Goal: Find specific page/section: Find specific page/section

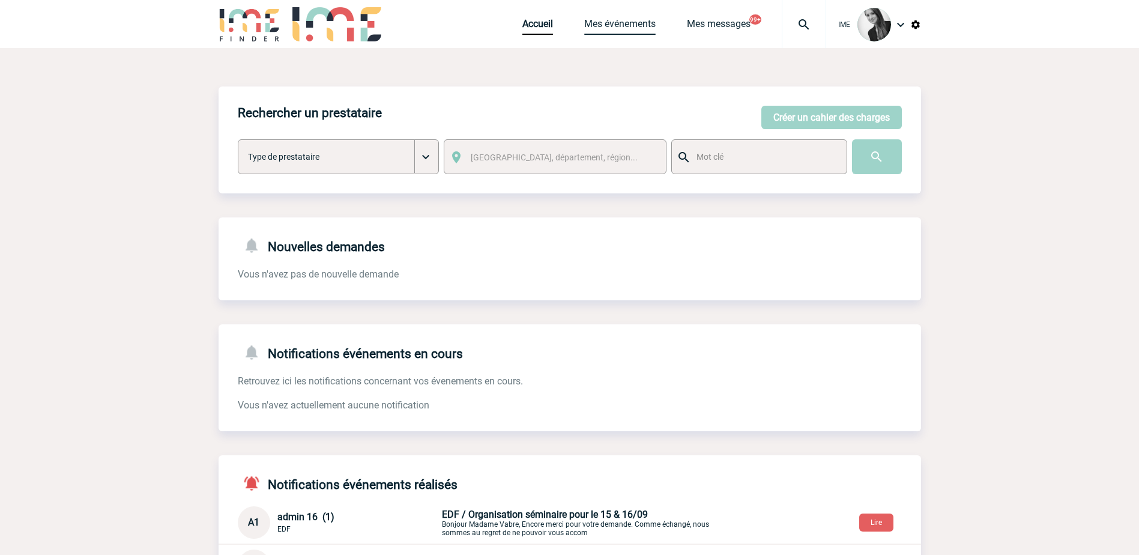
click at [629, 27] on link "Mes événements" at bounding box center [619, 26] width 71 height 17
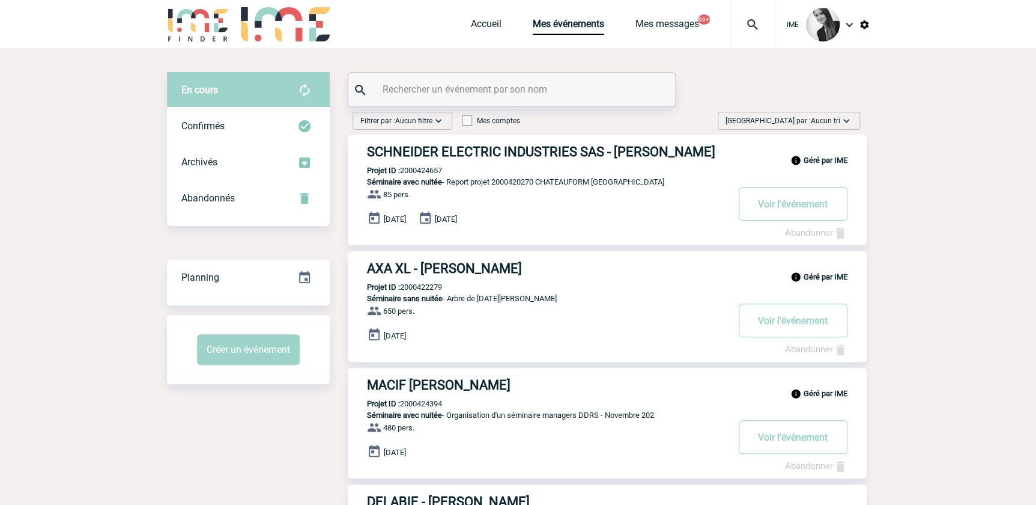
drag, startPoint x: 810, startPoint y: 120, endPoint x: 818, endPoint y: 141, distance: 22.6
click at [810, 120] on span "Trier par : Aucun tri" at bounding box center [783, 121] width 115 height 12
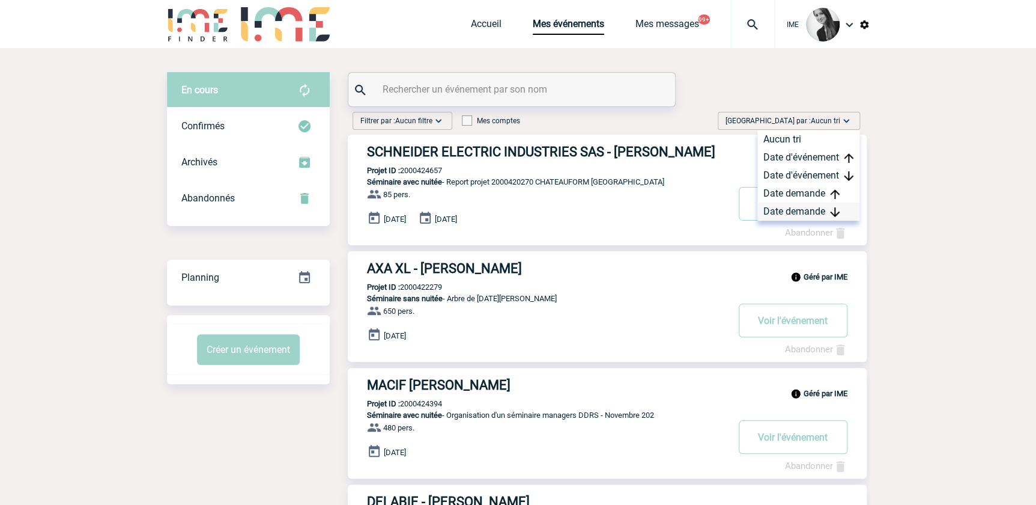
click at [810, 214] on div "Date demande" at bounding box center [808, 211] width 102 height 18
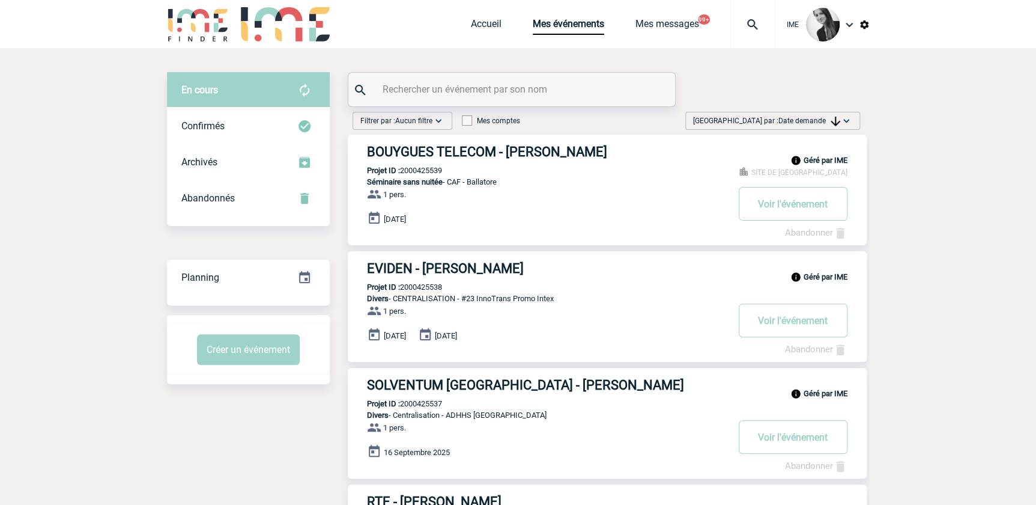
drag, startPoint x: 840, startPoint y: 119, endPoint x: 829, endPoint y: 208, distance: 89.5
click at [840, 120] on img at bounding box center [846, 121] width 12 height 12
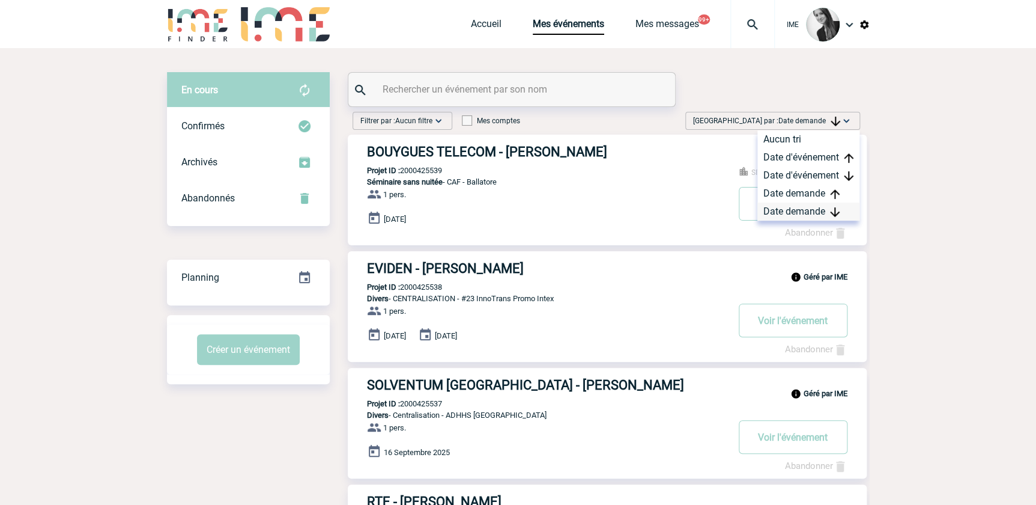
click at [802, 212] on div "Date demande" at bounding box center [808, 211] width 102 height 18
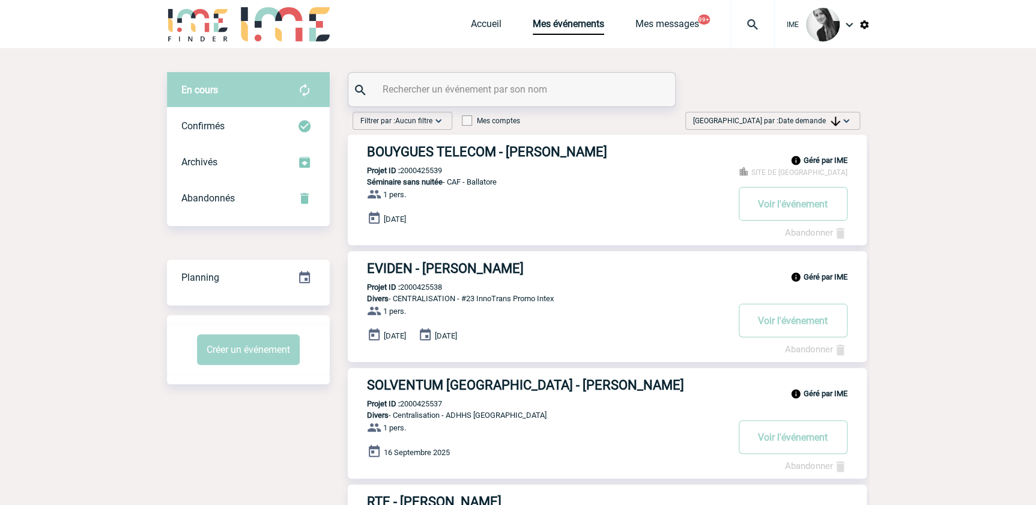
click at [818, 118] on span "Date demande" at bounding box center [809, 121] width 62 height 8
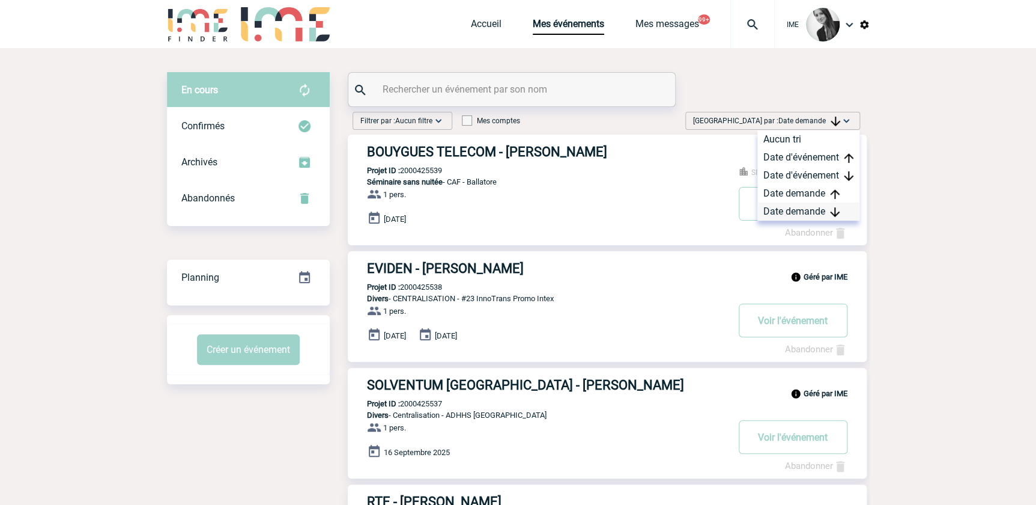
click at [778, 209] on div "Date demande" at bounding box center [808, 211] width 102 height 18
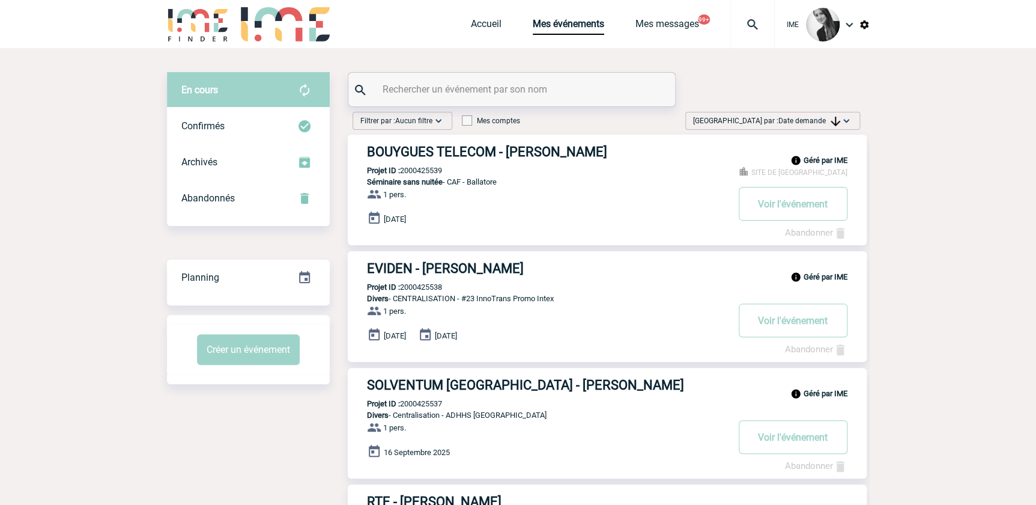
click at [811, 118] on span "Date demande" at bounding box center [809, 121] width 62 height 8
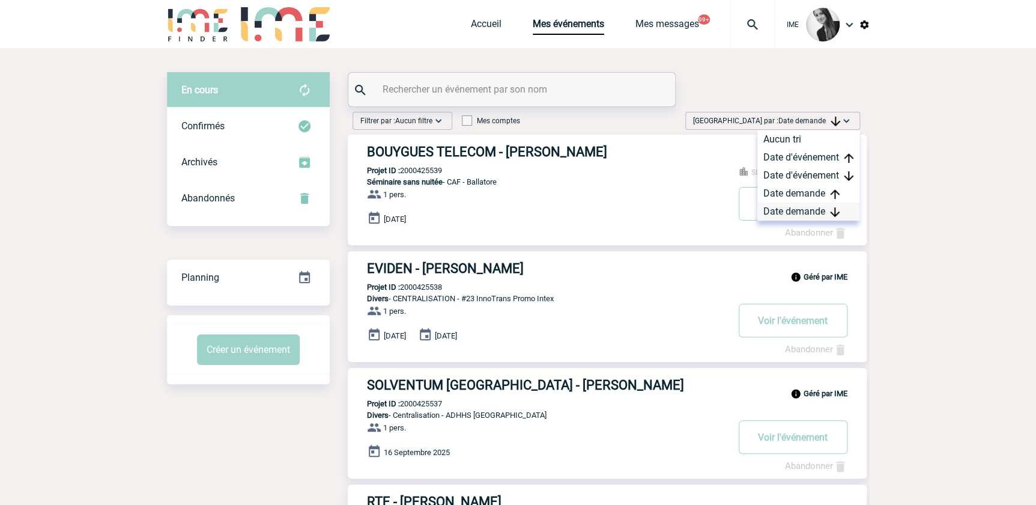
click at [795, 211] on div "Date demande" at bounding box center [808, 211] width 102 height 18
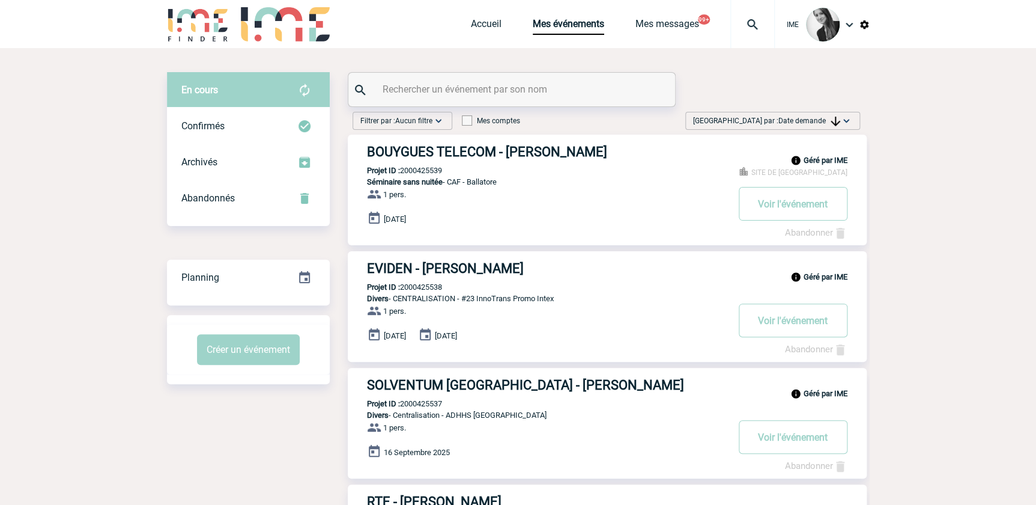
drag, startPoint x: 239, startPoint y: 386, endPoint x: 237, endPoint y: 403, distance: 17.0
drag, startPoint x: 841, startPoint y: 118, endPoint x: 828, endPoint y: 184, distance: 67.4
click at [841, 118] on img at bounding box center [846, 121] width 12 height 12
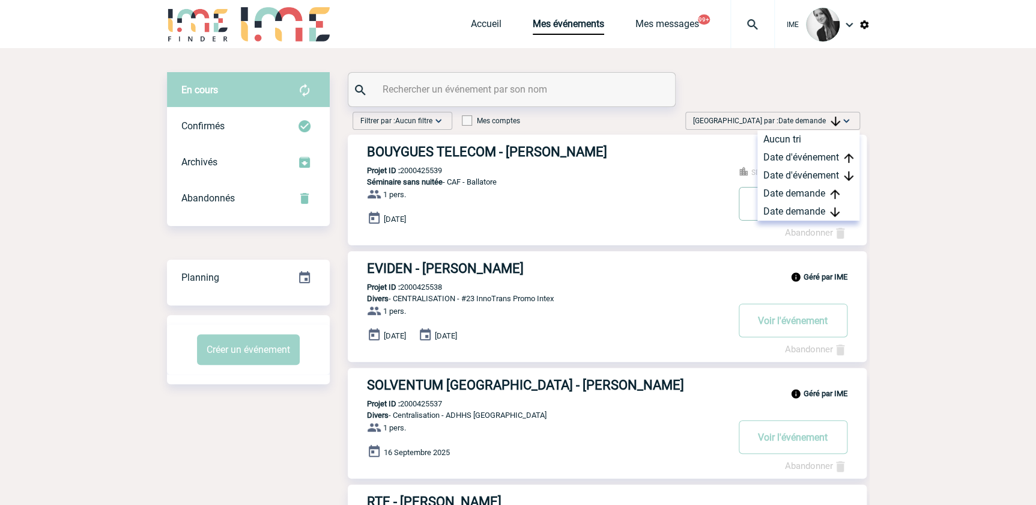
drag, startPoint x: 805, startPoint y: 211, endPoint x: 752, endPoint y: 214, distance: 53.5
click at [805, 211] on div "Date demande" at bounding box center [808, 211] width 102 height 18
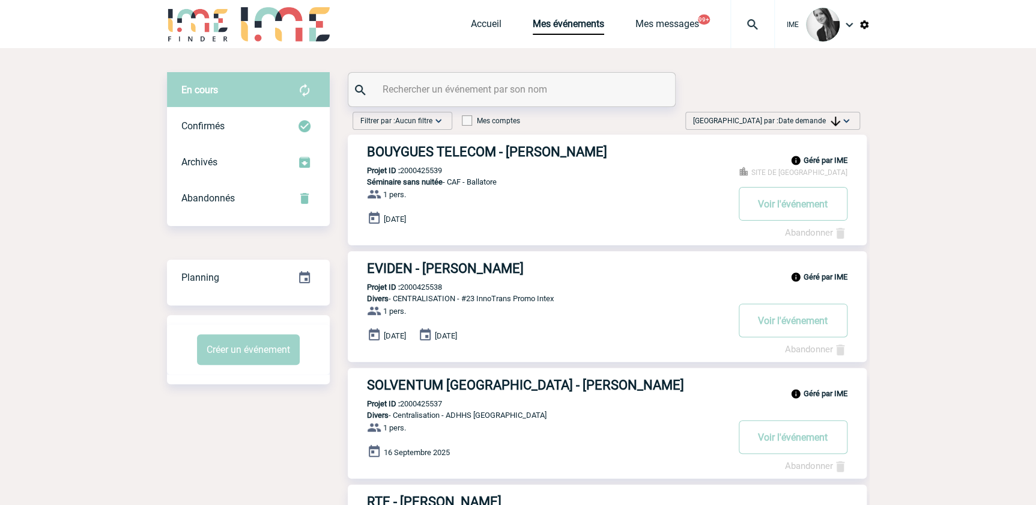
click at [805, 123] on span "Date demande" at bounding box center [809, 121] width 62 height 8
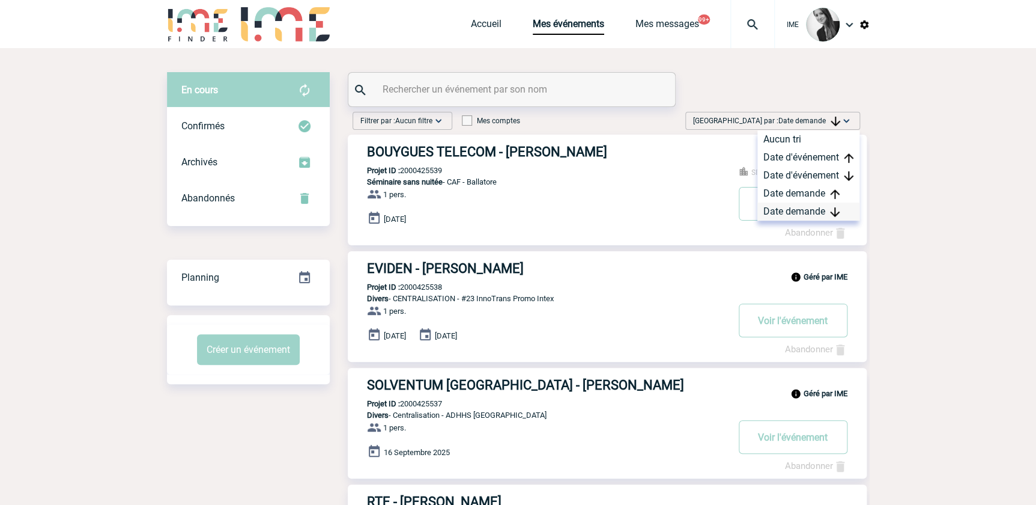
click at [786, 214] on div "Date demande" at bounding box center [808, 211] width 102 height 18
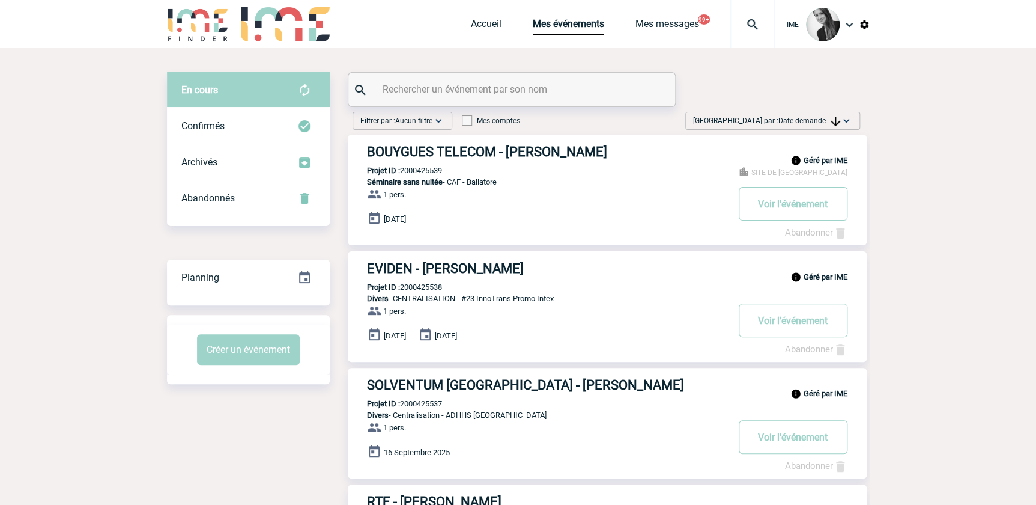
click at [805, 118] on span "Date demande" at bounding box center [809, 121] width 62 height 8
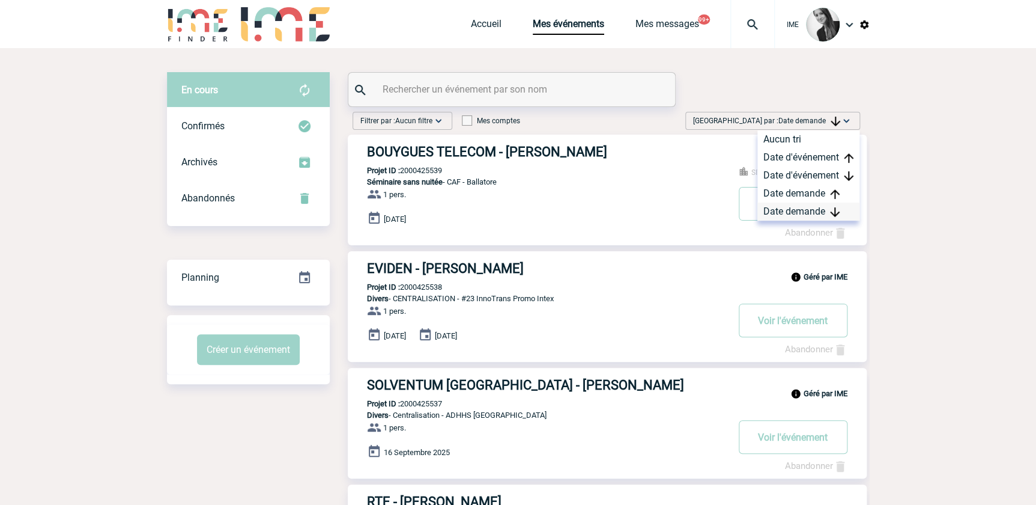
click at [793, 205] on div "Date demande" at bounding box center [808, 211] width 102 height 18
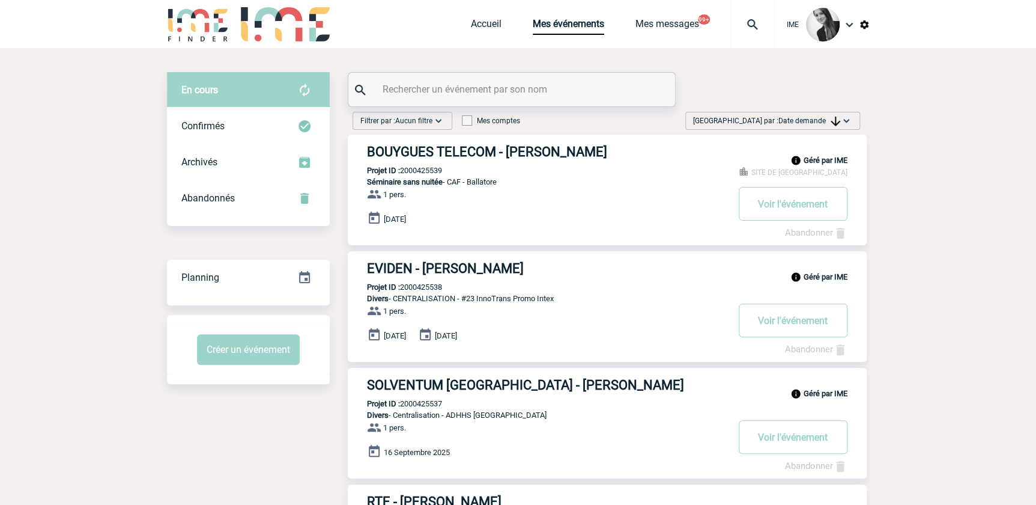
click at [813, 123] on span "Date demande" at bounding box center [809, 121] width 62 height 8
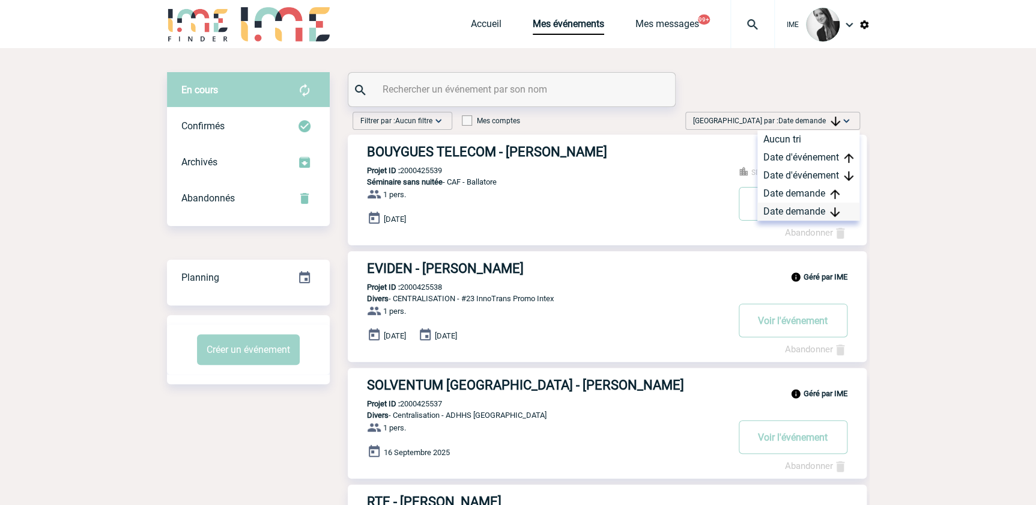
click at [793, 207] on div "Date demande" at bounding box center [808, 211] width 102 height 18
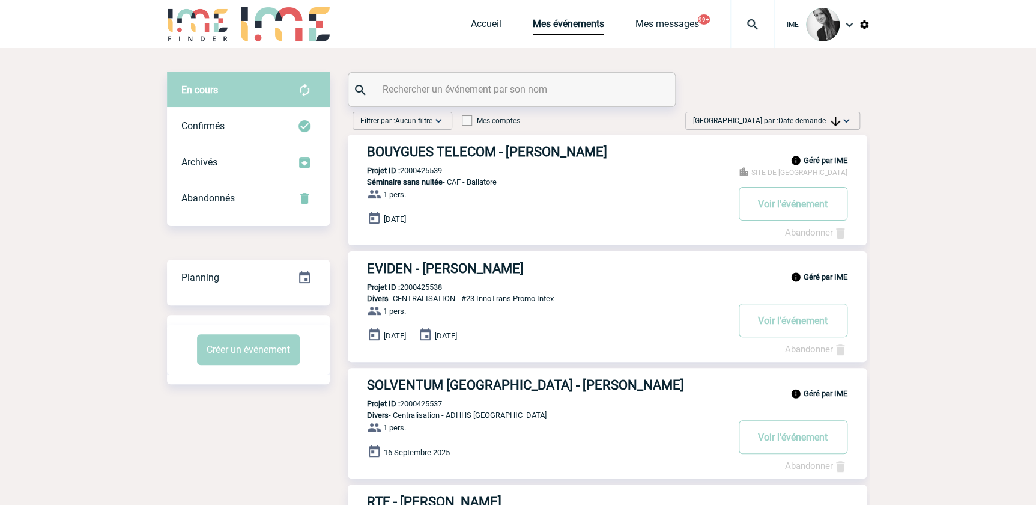
click at [795, 123] on span "Date demande" at bounding box center [809, 121] width 62 height 8
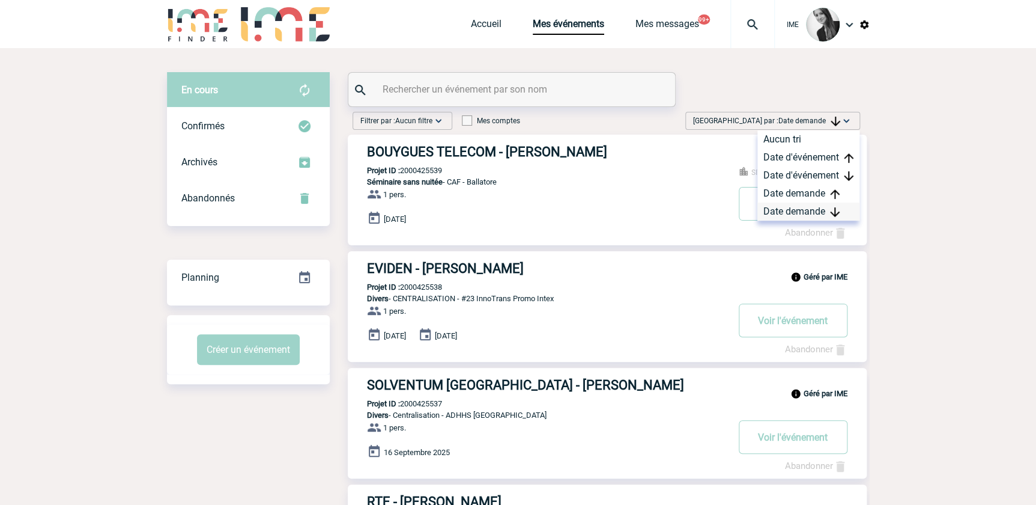
click at [788, 211] on div "Date demande" at bounding box center [808, 211] width 102 height 18
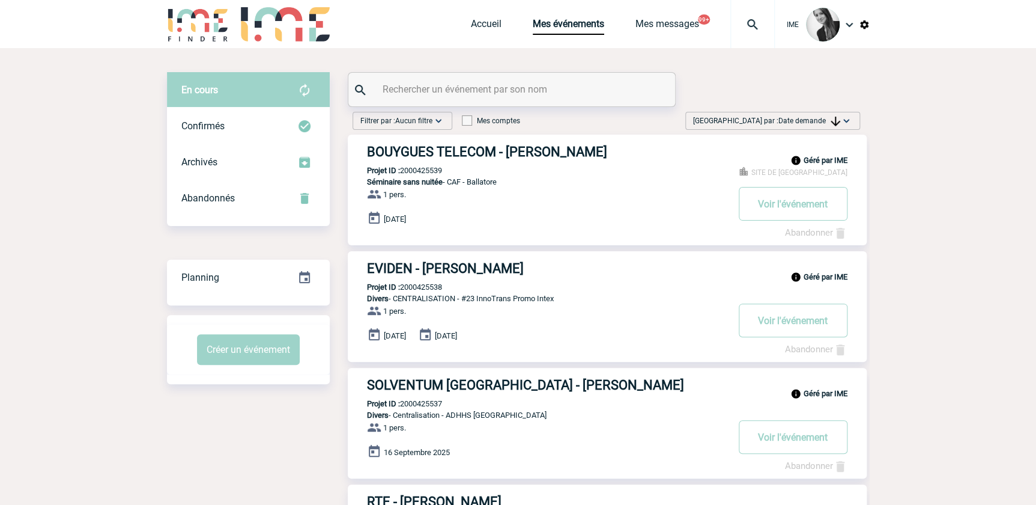
drag, startPoint x: 821, startPoint y: 120, endPoint x: 821, endPoint y: 172, distance: 51.7
click at [821, 124] on span "Date demande" at bounding box center [809, 121] width 62 height 8
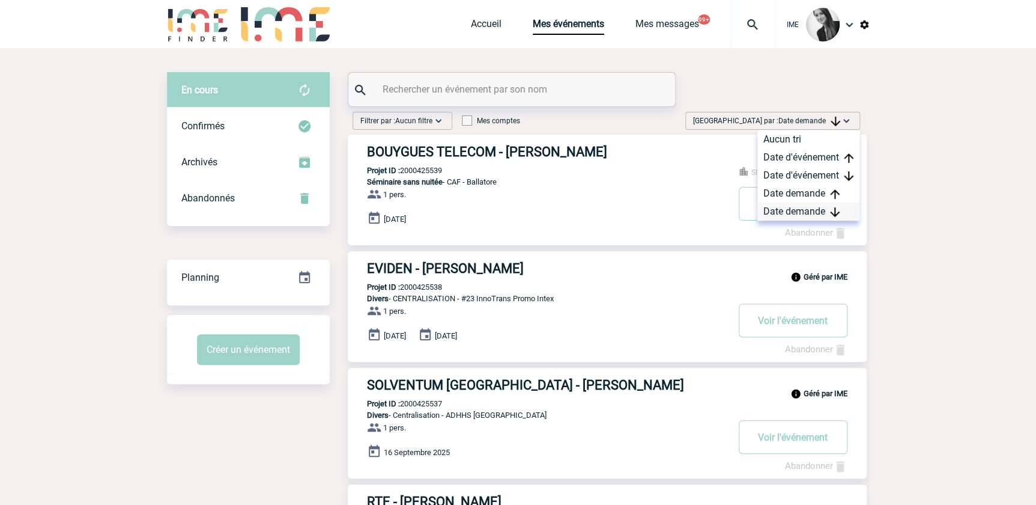
click at [807, 214] on div "Date demande" at bounding box center [808, 211] width 102 height 18
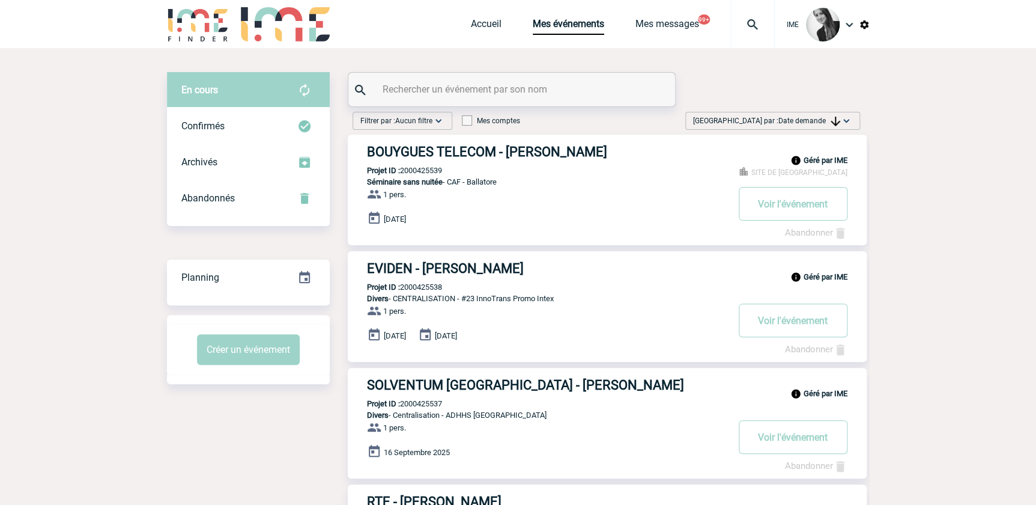
click at [802, 122] on span "Date demande" at bounding box center [809, 121] width 62 height 8
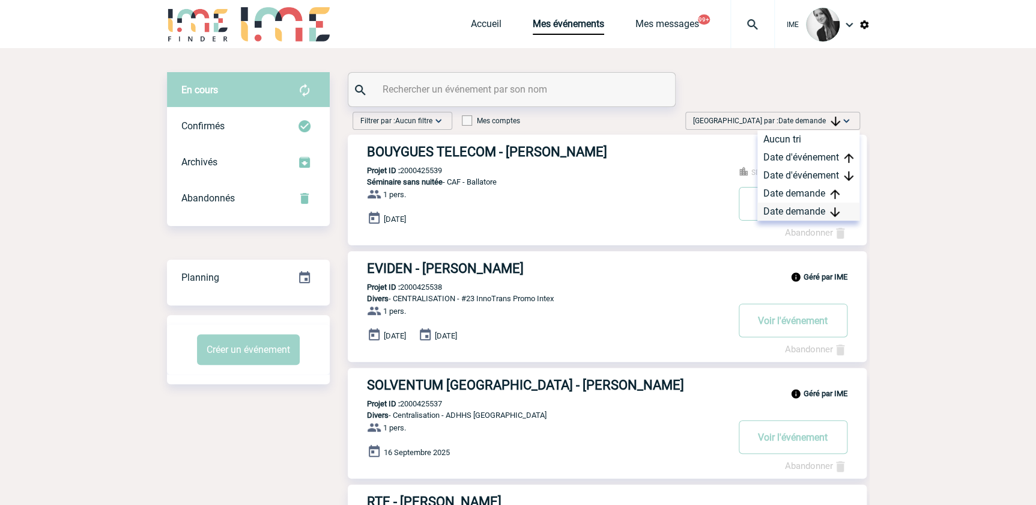
click at [783, 214] on div "Date demande" at bounding box center [808, 211] width 102 height 18
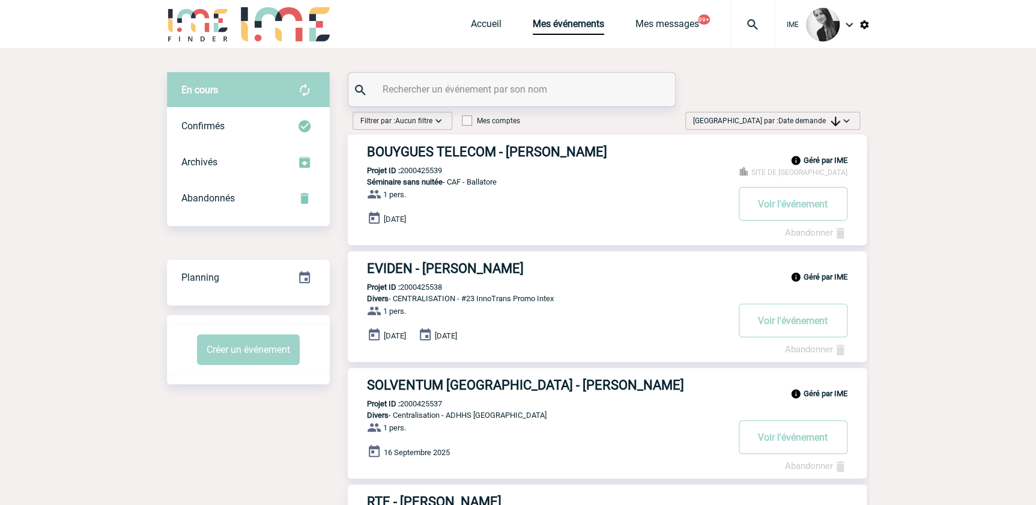
click at [841, 117] on img at bounding box center [846, 121] width 12 height 12
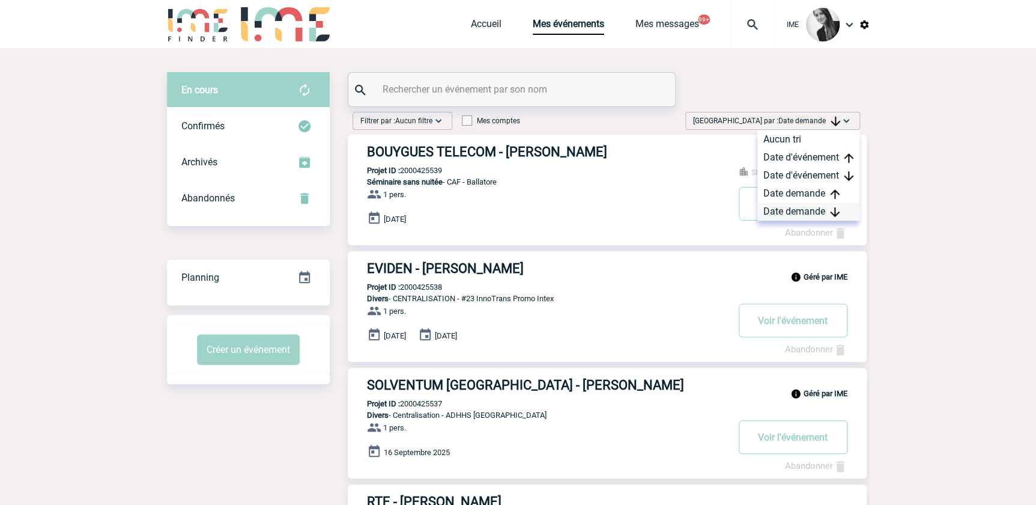
click at [798, 213] on div "Date demande" at bounding box center [808, 211] width 102 height 18
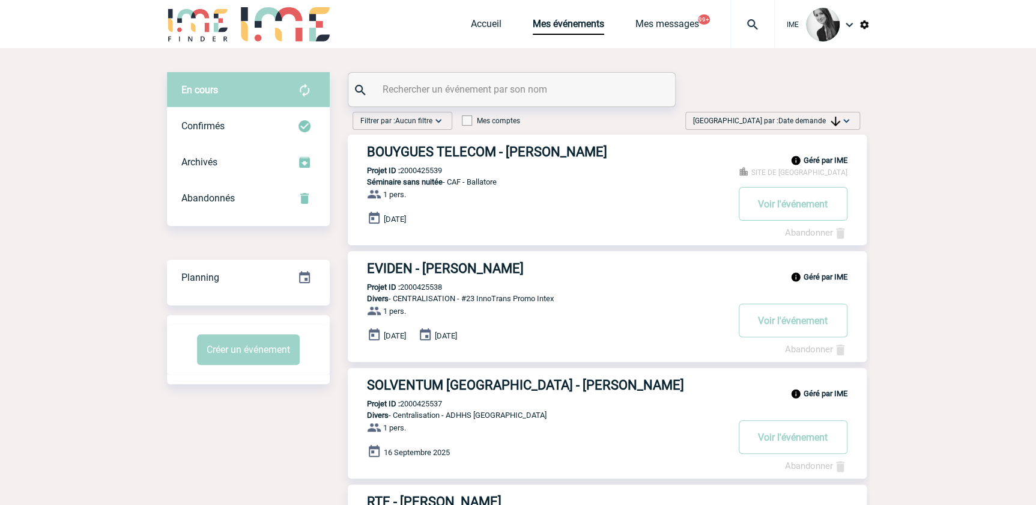
click at [501, 89] on input "text" at bounding box center [513, 88] width 267 height 17
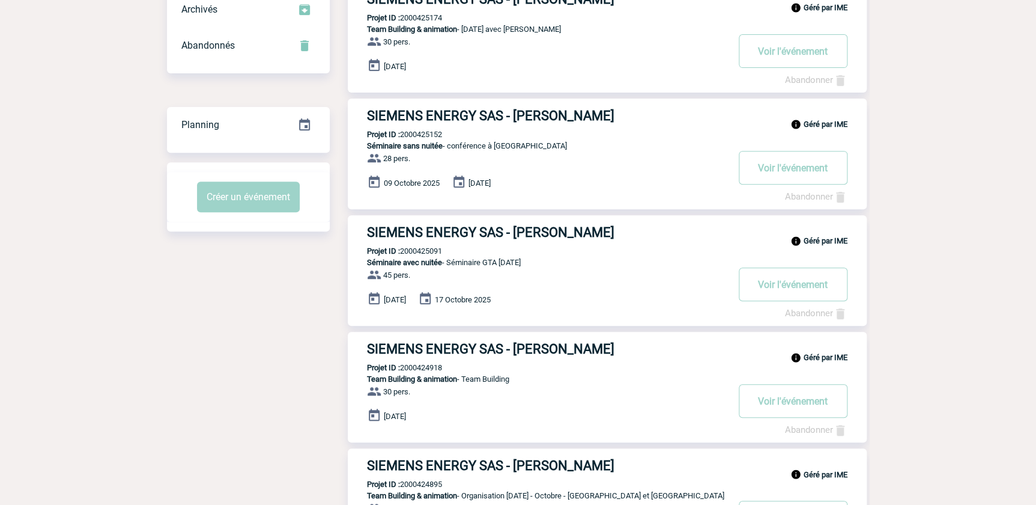
scroll to position [109, 0]
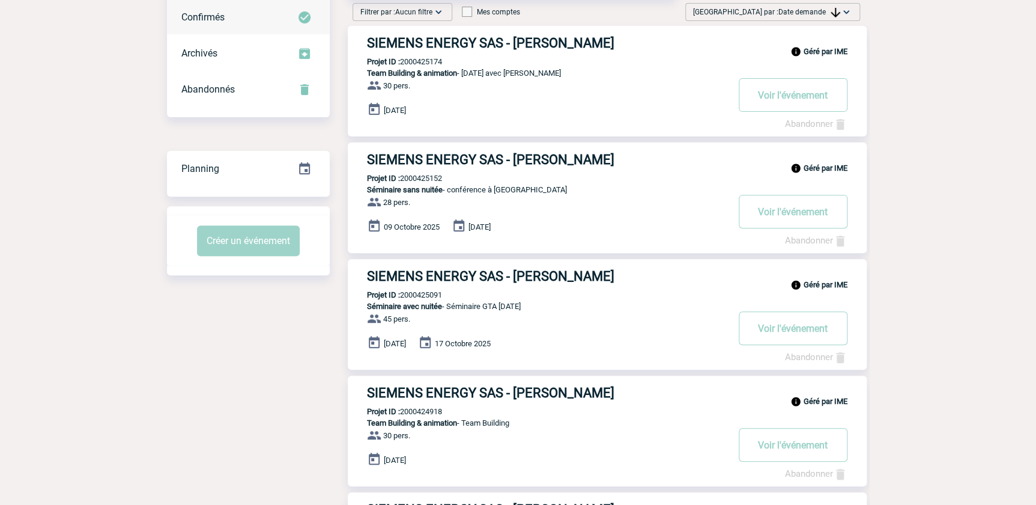
type input "siemens energ"
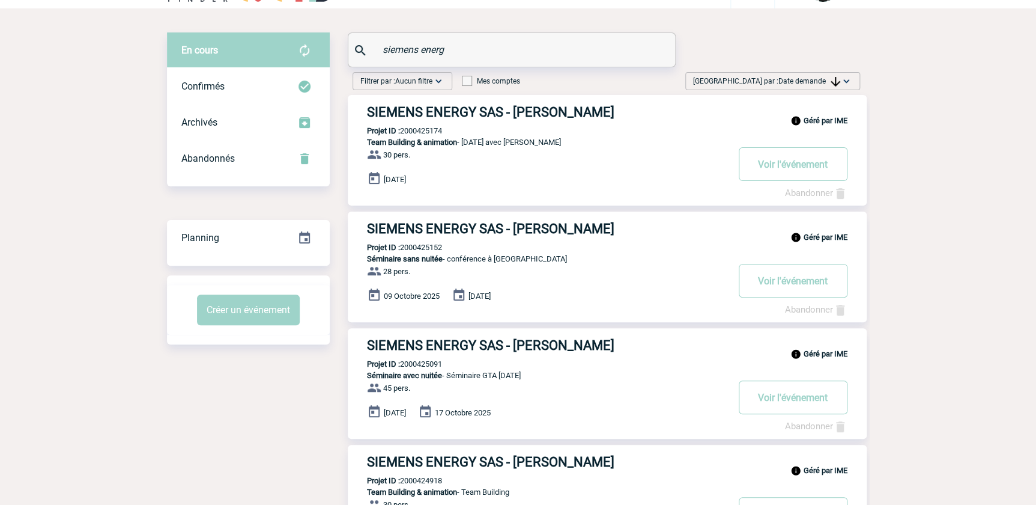
scroll to position [0, 0]
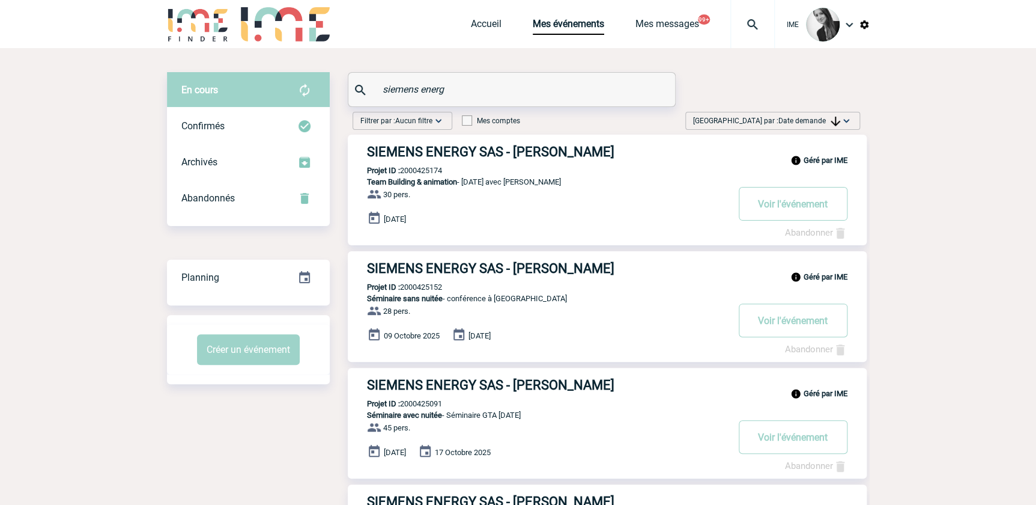
click at [798, 123] on span "Date demande" at bounding box center [809, 121] width 62 height 8
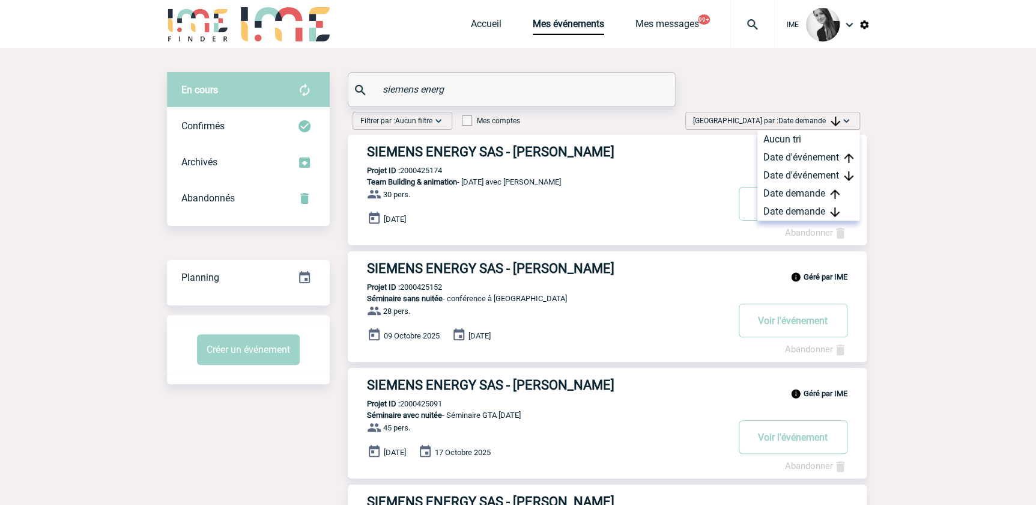
drag, startPoint x: 801, startPoint y: 206, endPoint x: 663, endPoint y: 214, distance: 138.4
click at [801, 207] on div "Date demande" at bounding box center [808, 211] width 102 height 18
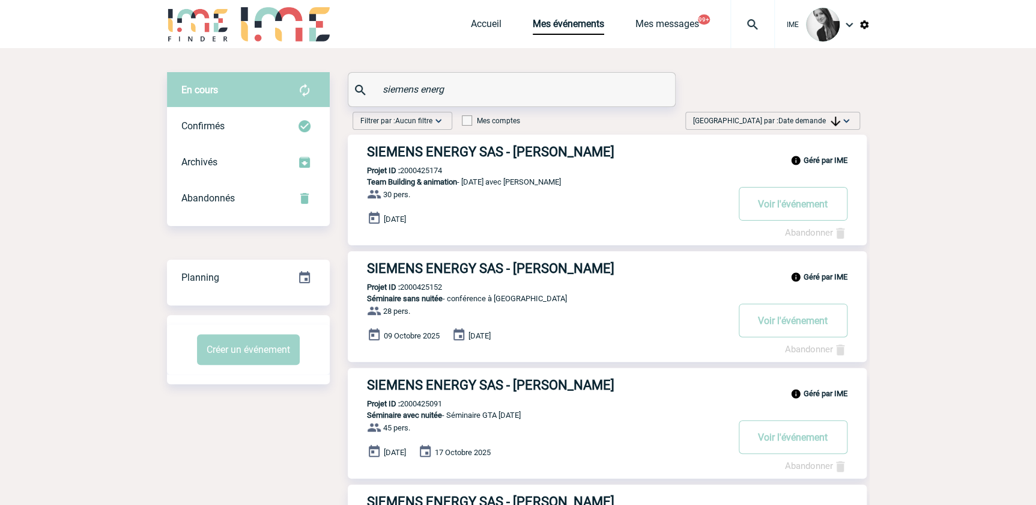
click at [813, 118] on span "Date demande" at bounding box center [809, 121] width 62 height 8
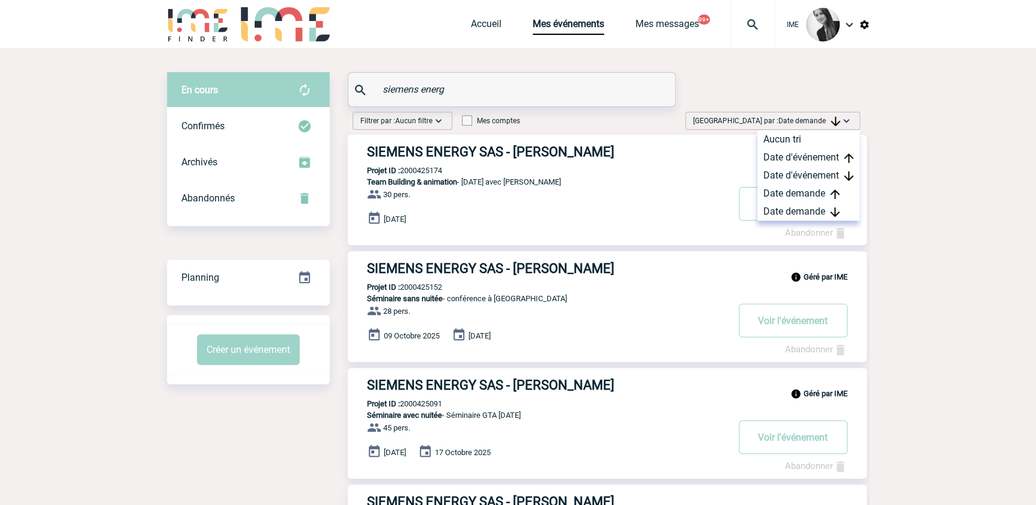
drag, startPoint x: 768, startPoint y: 215, endPoint x: 727, endPoint y: 226, distance: 42.8
click at [768, 214] on div "Date demande" at bounding box center [808, 211] width 102 height 18
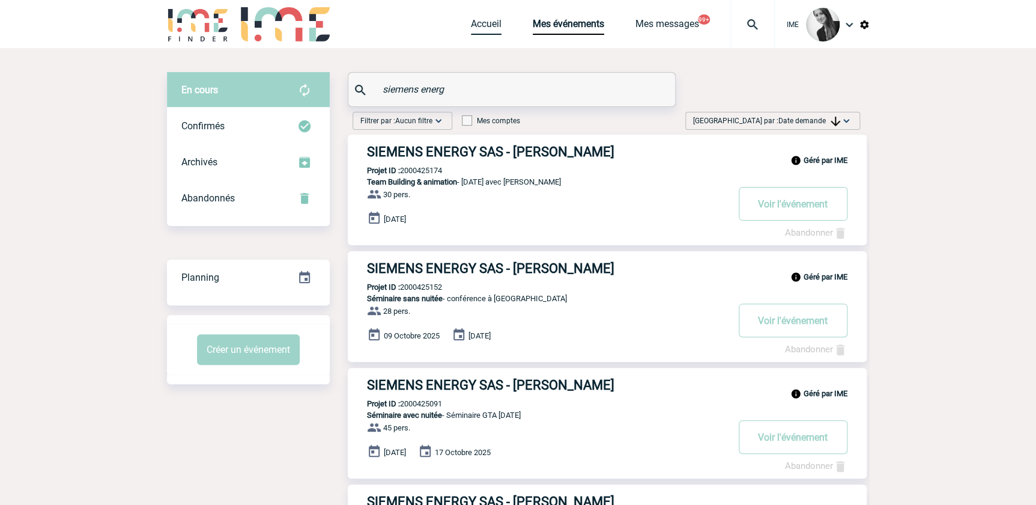
click at [487, 24] on link "Accueil" at bounding box center [486, 26] width 31 height 17
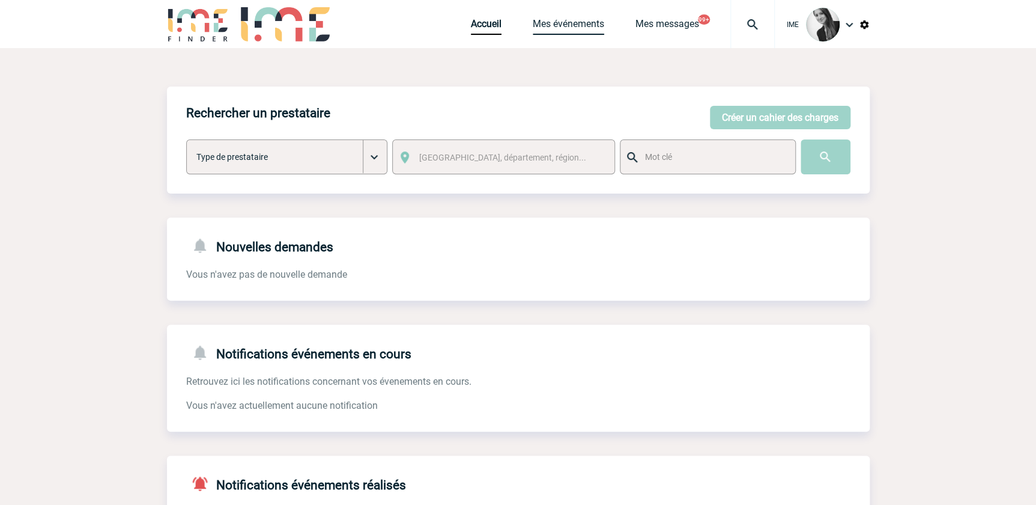
click at [571, 18] on link "Mes événements" at bounding box center [568, 26] width 71 height 17
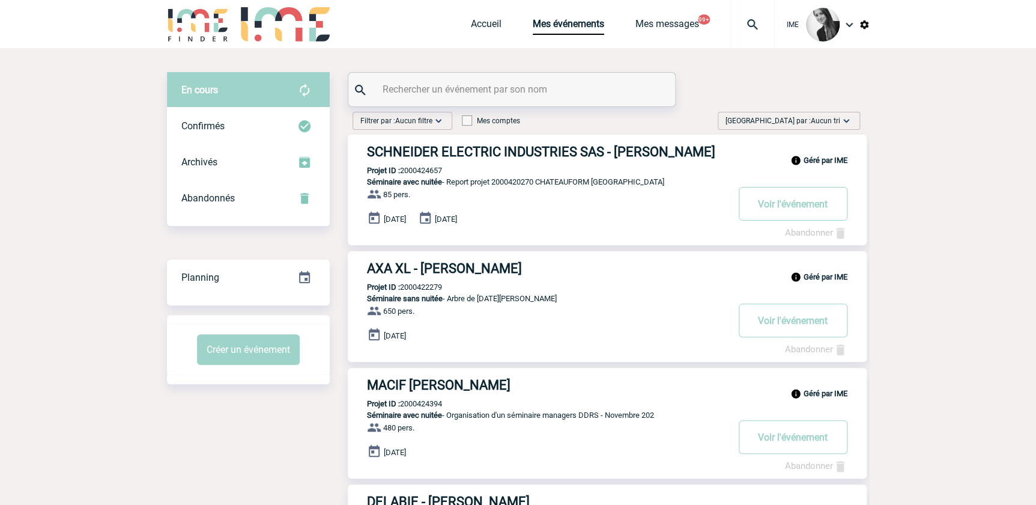
click at [814, 119] on span "Aucun tri" at bounding box center [825, 121] width 29 height 8
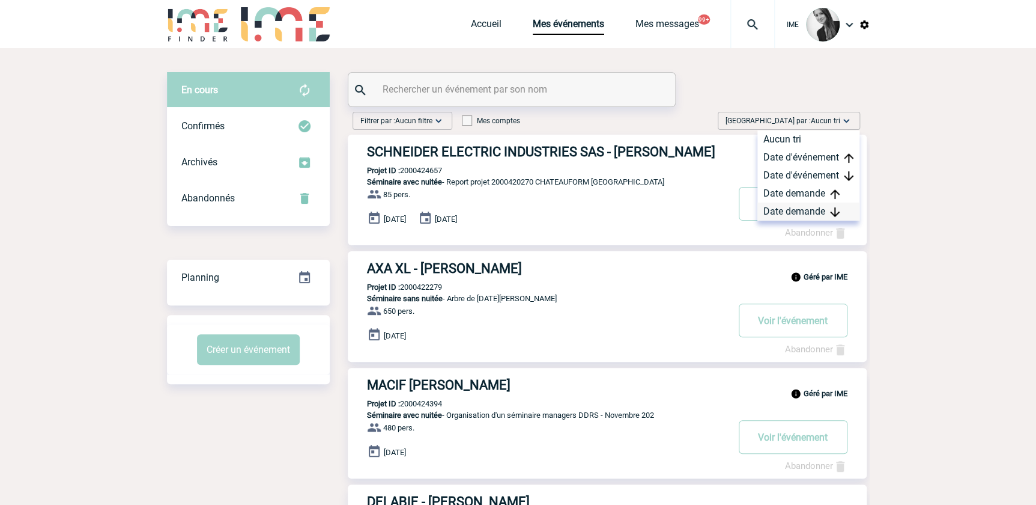
click at [796, 210] on div "Date demande" at bounding box center [808, 211] width 102 height 18
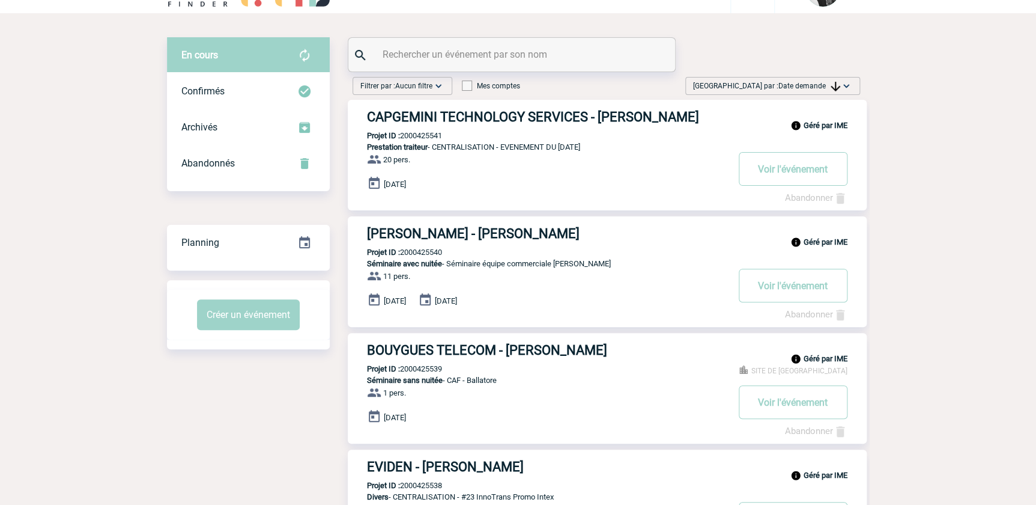
scroll to position [54, 0]
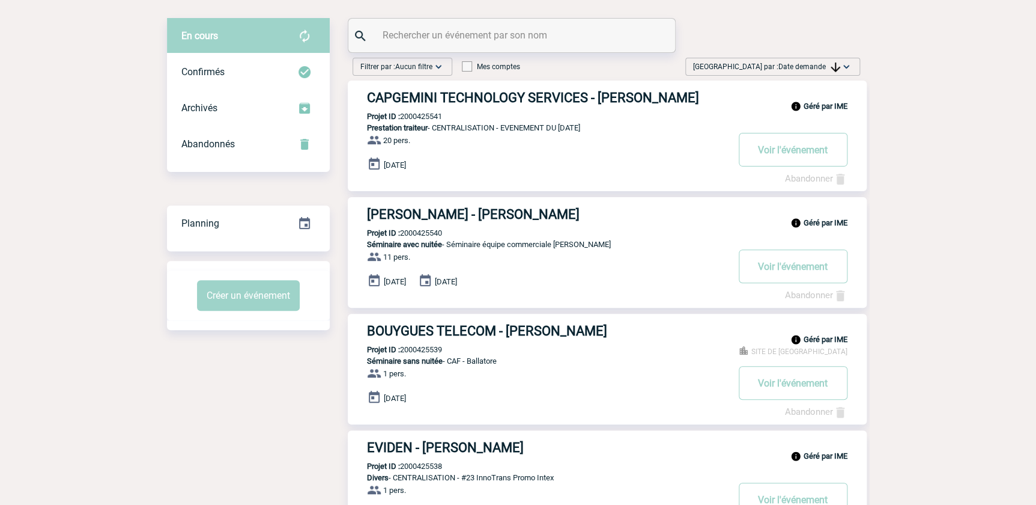
click at [817, 65] on span "Date demande" at bounding box center [809, 66] width 62 height 8
drag, startPoint x: 804, startPoint y: 156, endPoint x: 641, endPoint y: 157, distance: 162.8
click at [800, 156] on div "Date demande" at bounding box center [808, 157] width 102 height 18
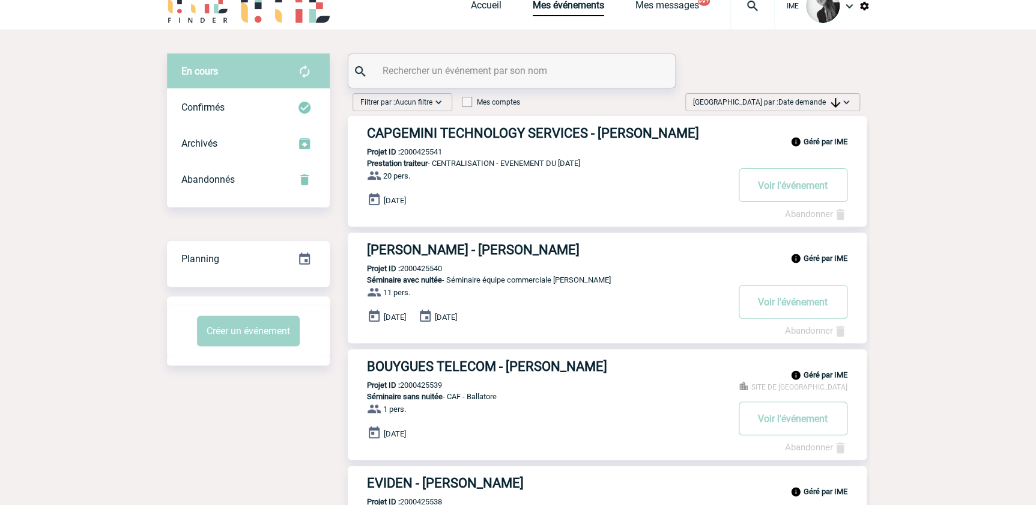
scroll to position [0, 0]
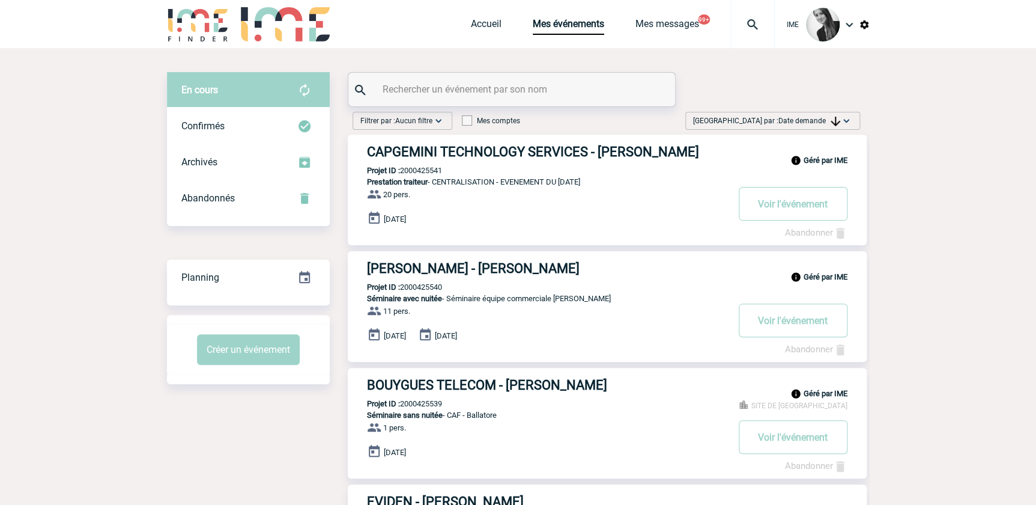
drag, startPoint x: 801, startPoint y: 118, endPoint x: 811, endPoint y: 147, distance: 30.8
click at [801, 118] on span "Date demande" at bounding box center [809, 121] width 62 height 8
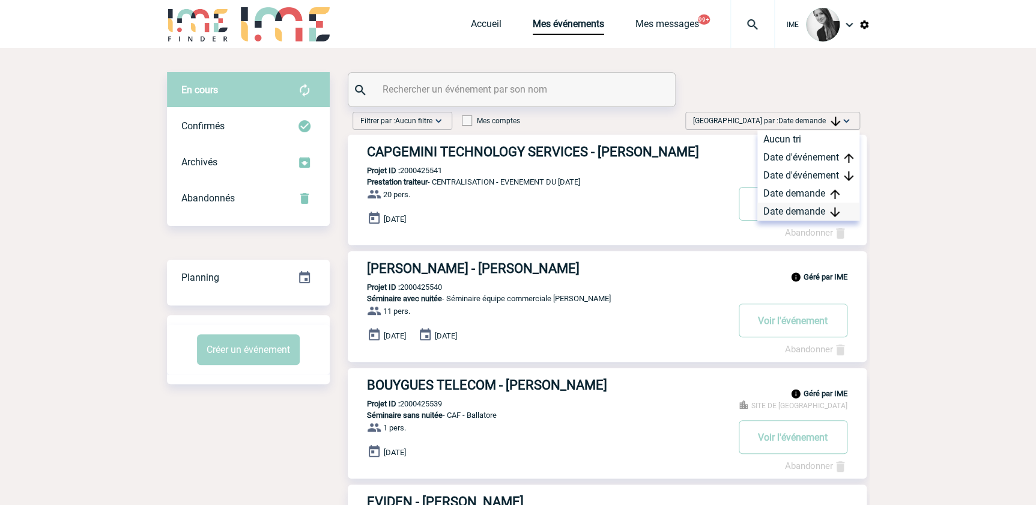
click at [814, 207] on div "Date demande" at bounding box center [808, 211] width 102 height 18
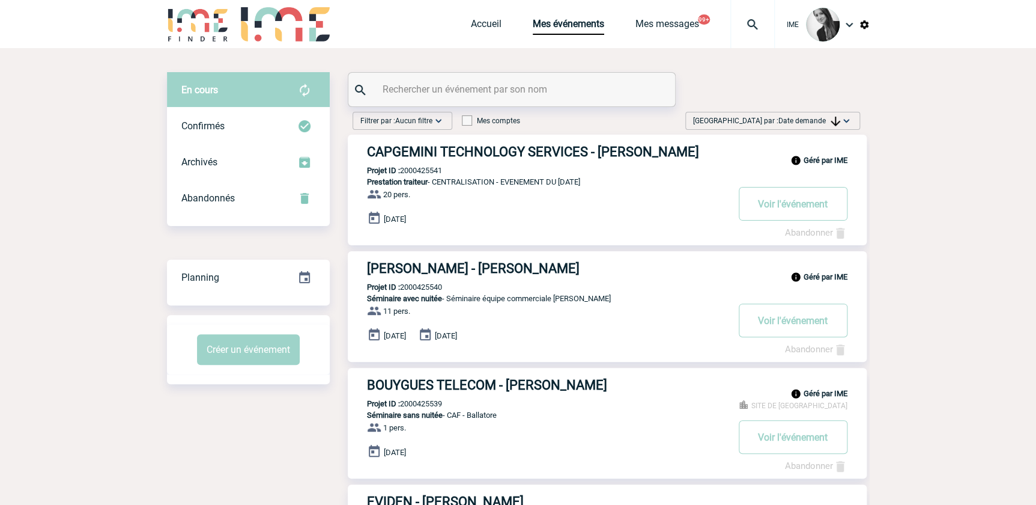
click at [840, 117] on img at bounding box center [846, 121] width 12 height 12
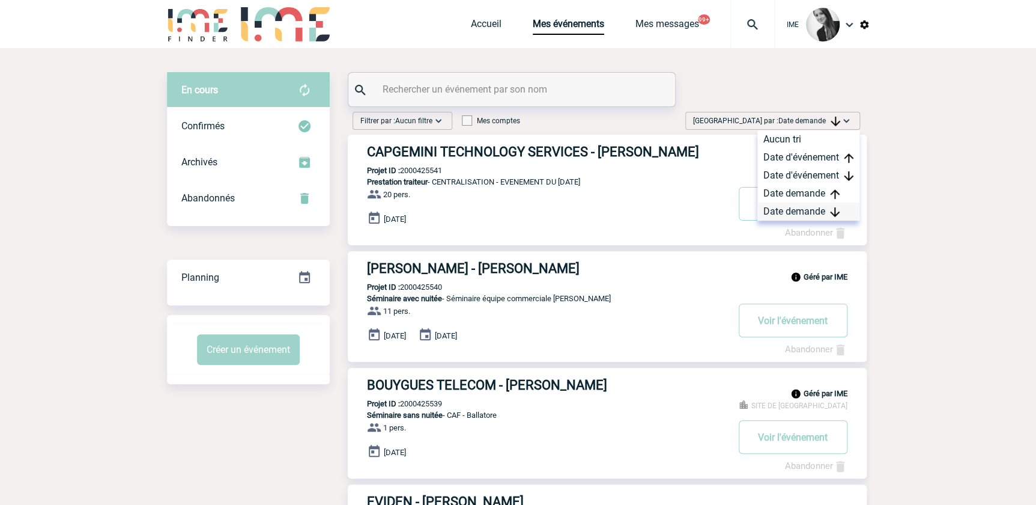
click at [781, 219] on div "Date demande" at bounding box center [808, 211] width 102 height 18
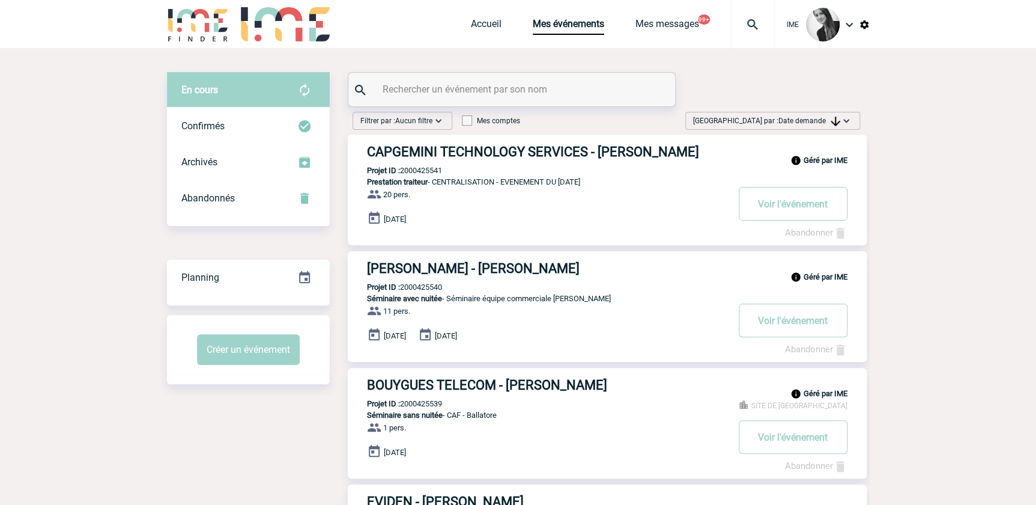
click at [816, 124] on span "Date demande" at bounding box center [809, 121] width 62 height 8
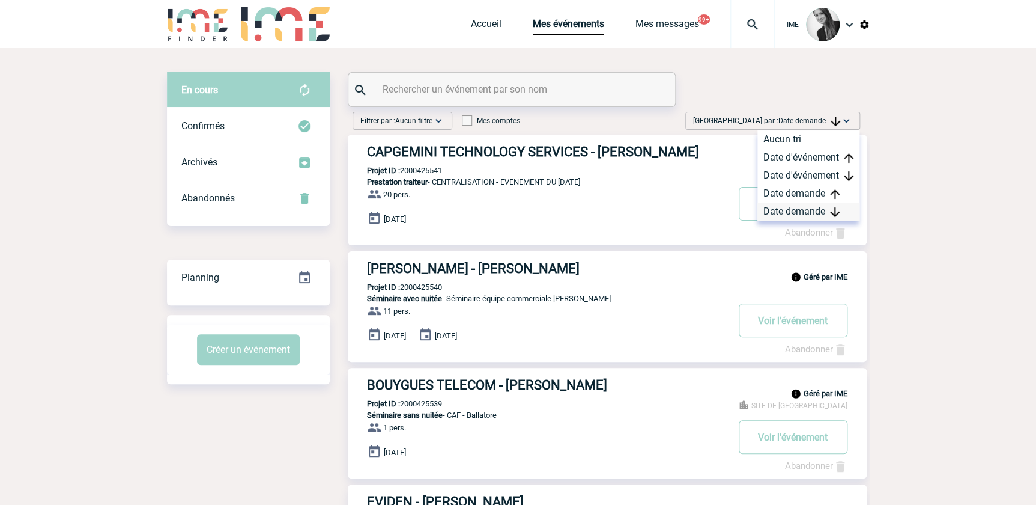
click at [803, 216] on div "Date demande" at bounding box center [808, 211] width 102 height 18
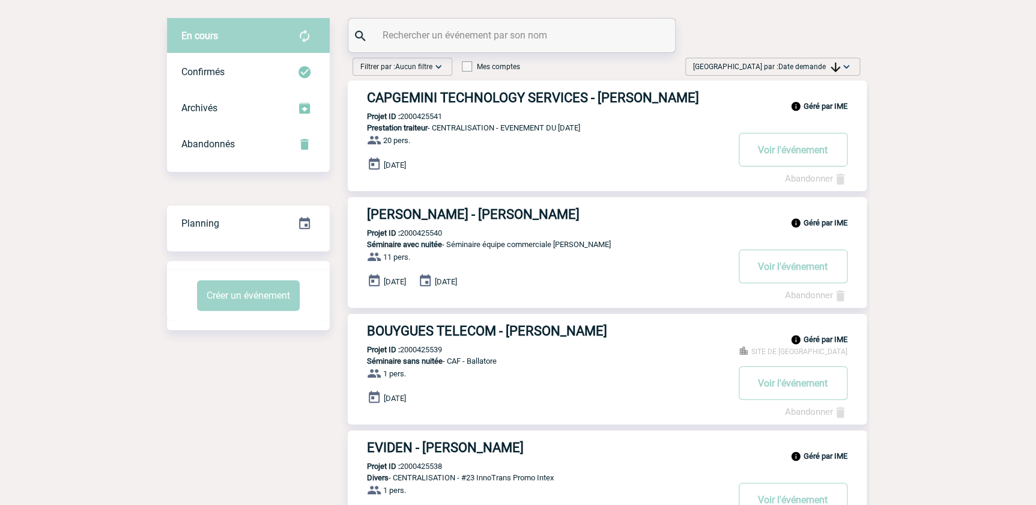
scroll to position [54, 0]
drag, startPoint x: 813, startPoint y: 64, endPoint x: 817, endPoint y: 73, distance: 10.5
click at [813, 65] on span "Date demande" at bounding box center [809, 66] width 62 height 8
click at [795, 159] on div "Date demande" at bounding box center [808, 157] width 102 height 18
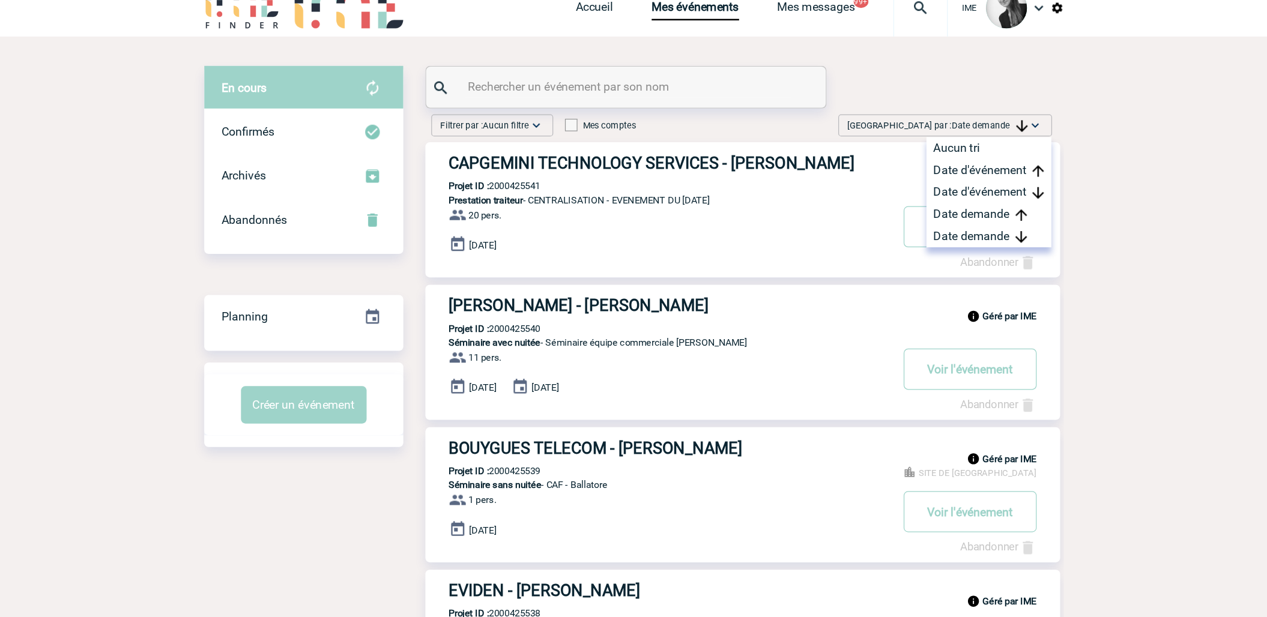
scroll to position [0, 0]
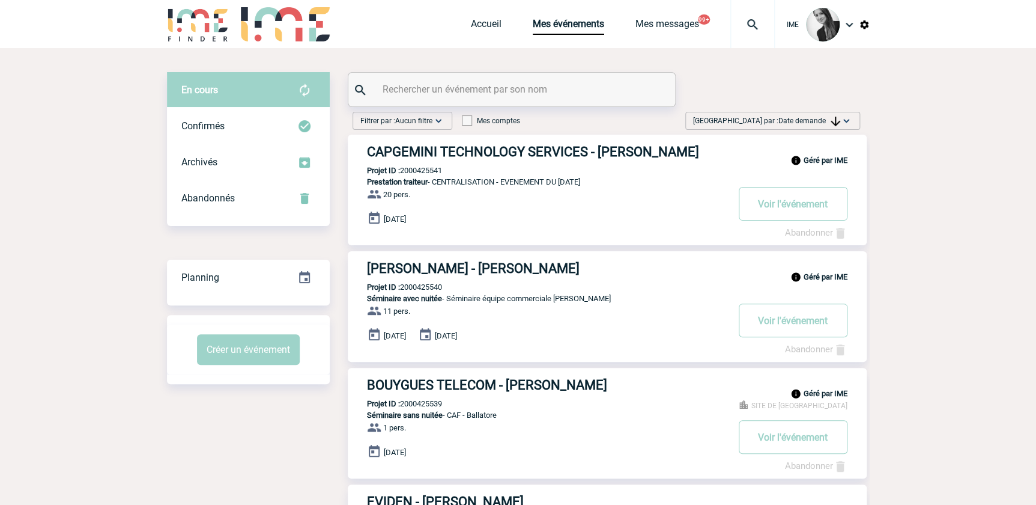
click at [836, 115] on span "Trier par : Date demande" at bounding box center [766, 121] width 147 height 12
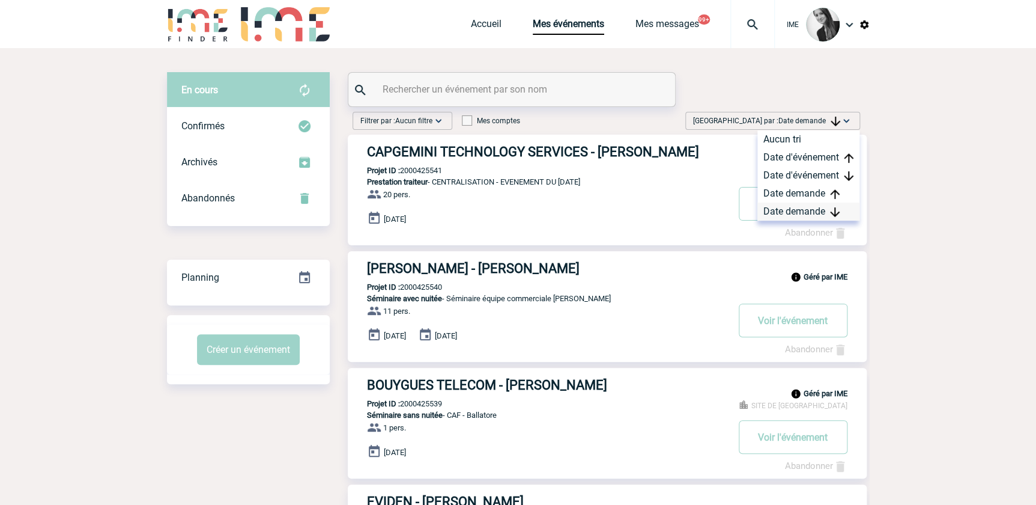
click at [806, 214] on div "Date demande" at bounding box center [808, 211] width 102 height 18
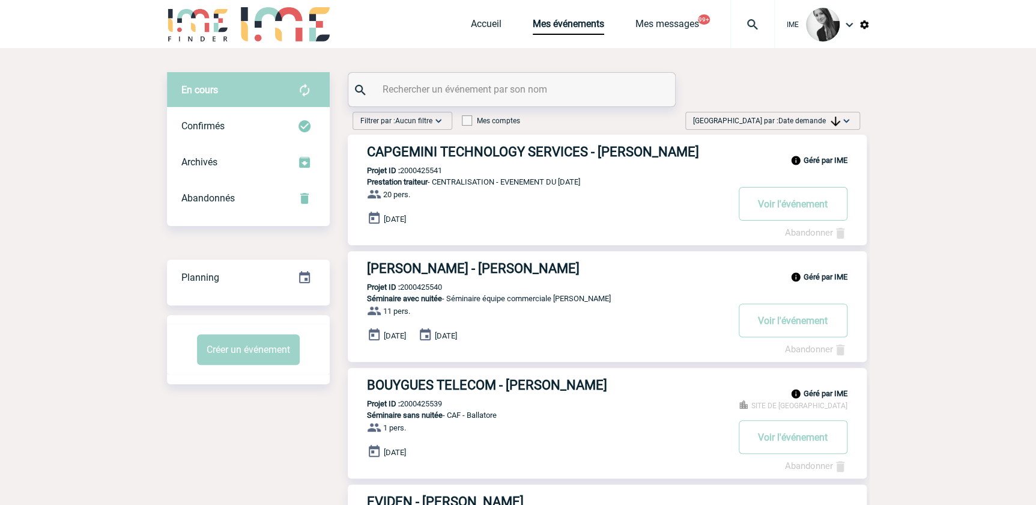
click at [832, 117] on img at bounding box center [836, 122] width 10 height 10
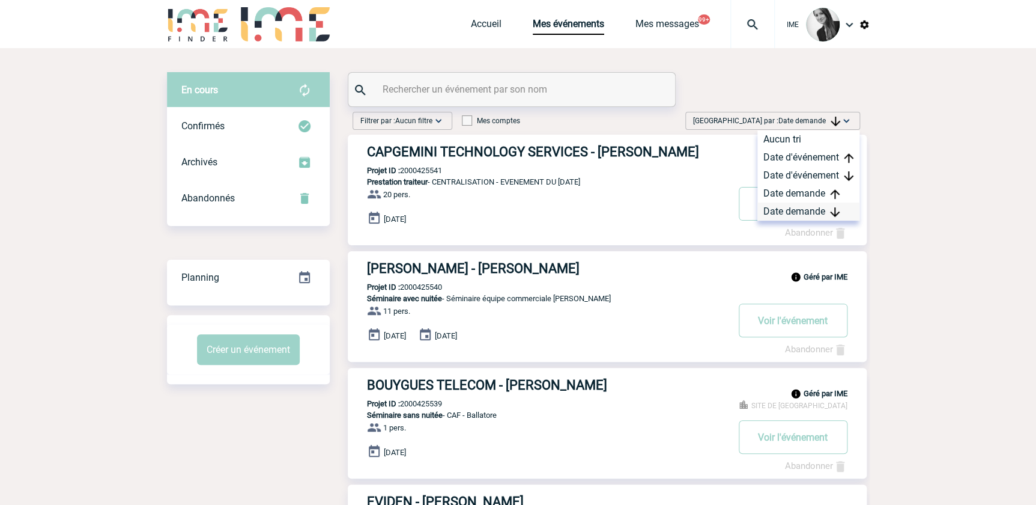
click at [791, 204] on div "Date demande" at bounding box center [808, 211] width 102 height 18
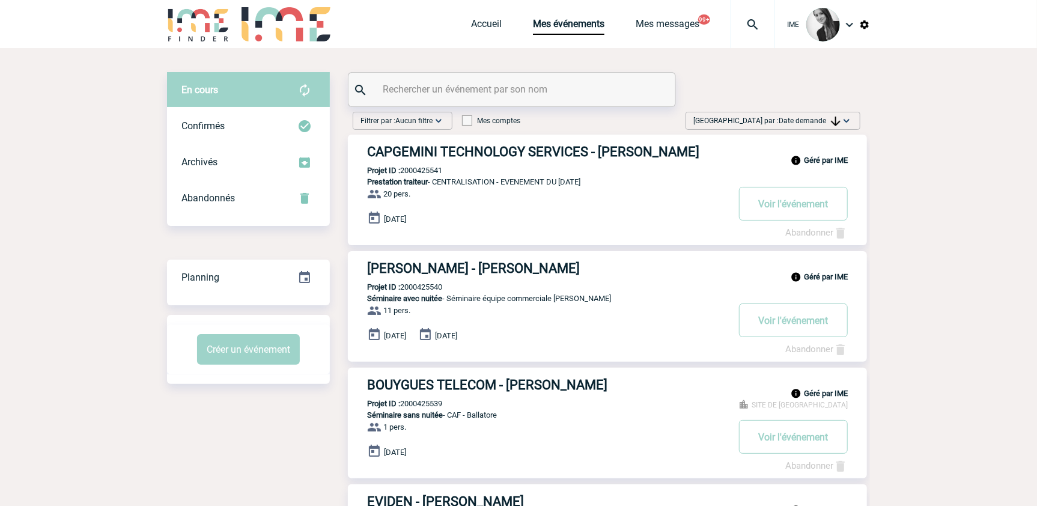
click at [847, 119] on img at bounding box center [846, 121] width 12 height 12
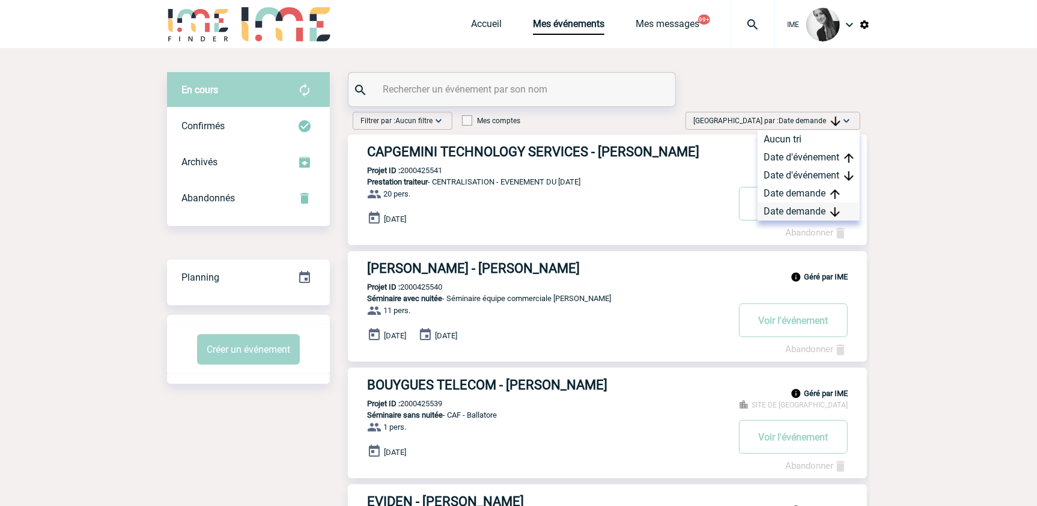
drag, startPoint x: 808, startPoint y: 216, endPoint x: 795, endPoint y: 216, distance: 13.2
click at [807, 216] on div "Date demande" at bounding box center [808, 211] width 102 height 18
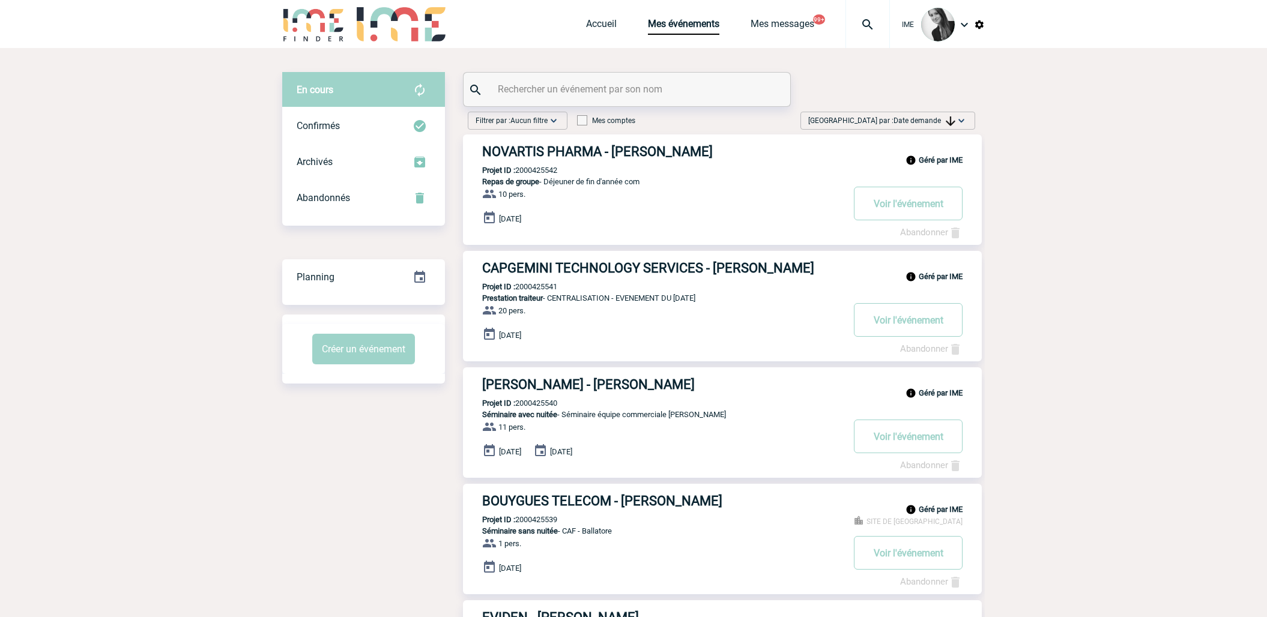
click at [947, 120] on img at bounding box center [951, 122] width 10 height 10
click at [941, 209] on div "Date demande" at bounding box center [924, 211] width 102 height 18
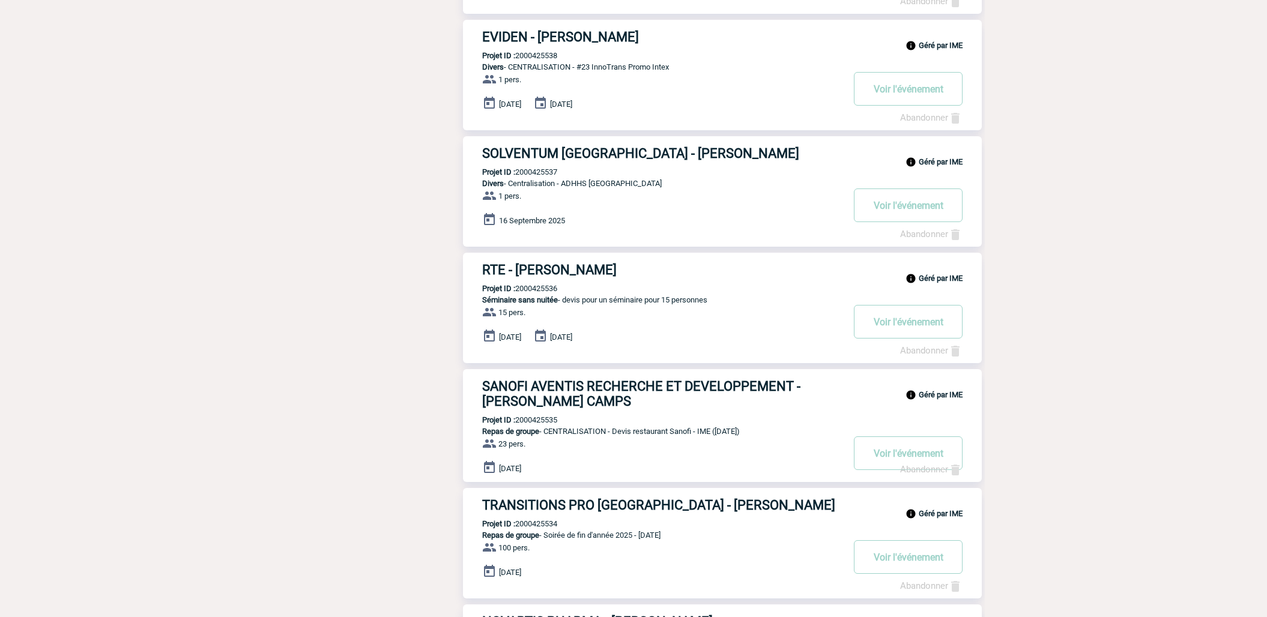
scroll to position [734, 0]
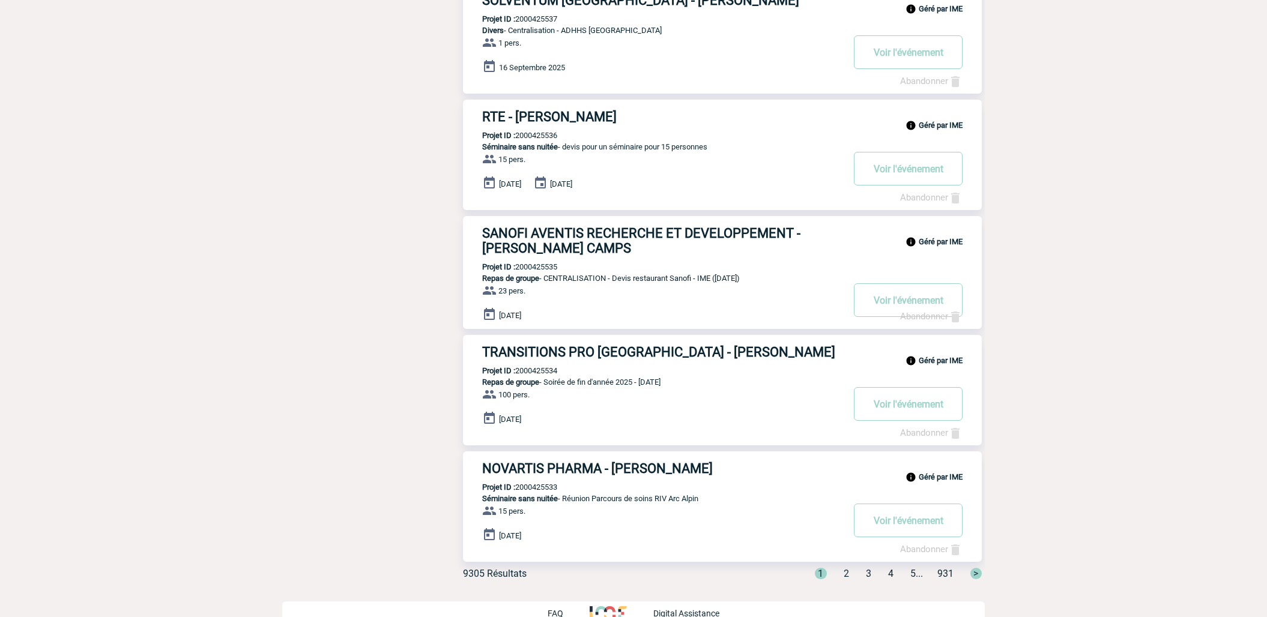
click at [844, 504] on span "2" at bounding box center [846, 573] width 5 height 11
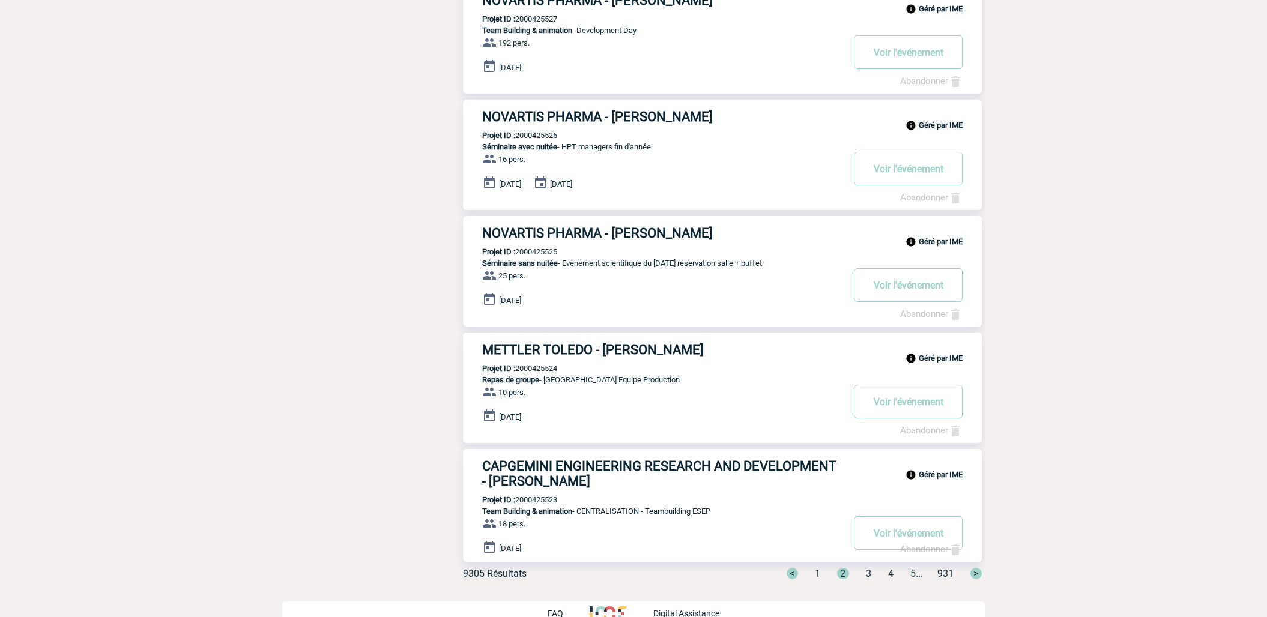
click at [837, 504] on span "2" at bounding box center [843, 573] width 12 height 11
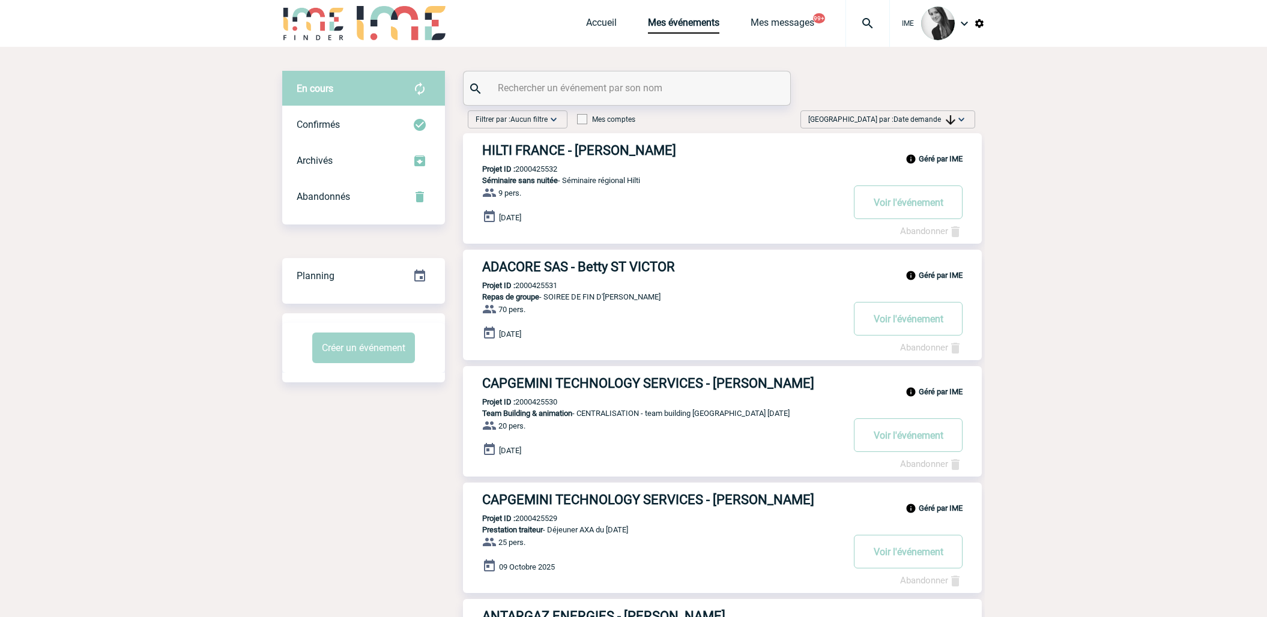
scroll to position [0, 0]
click at [599, 25] on link "Accueil" at bounding box center [601, 26] width 31 height 17
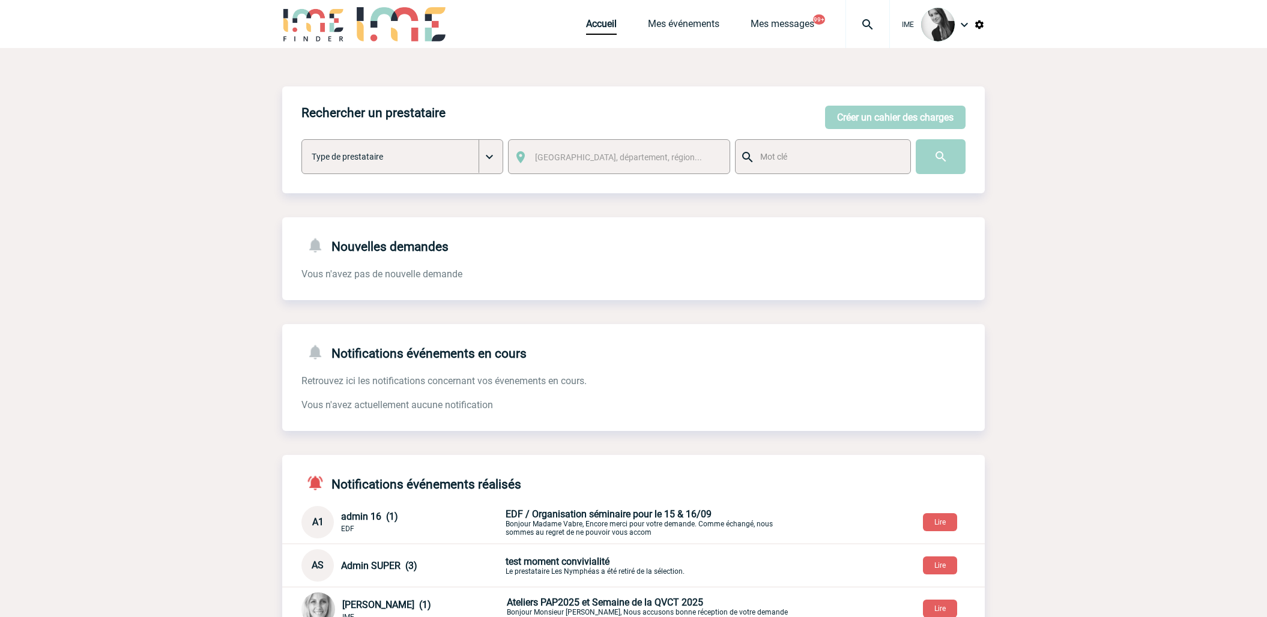
click at [706, 17] on div "Accueil Mes événements Mes messages 99+ Projet, client Projet, client" at bounding box center [738, 24] width 304 height 48
click at [697, 25] on link "Mes événements" at bounding box center [683, 26] width 71 height 17
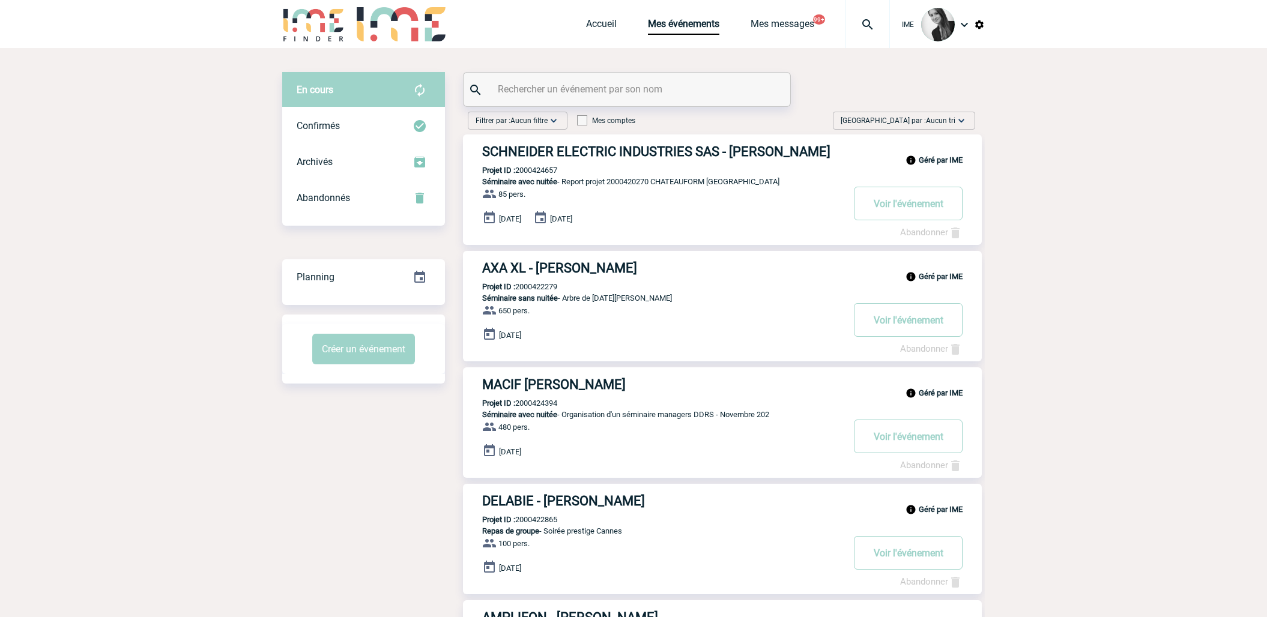
click at [950, 122] on span "Aucun tri" at bounding box center [940, 121] width 29 height 8
click at [929, 211] on div "Date demande" at bounding box center [924, 211] width 102 height 18
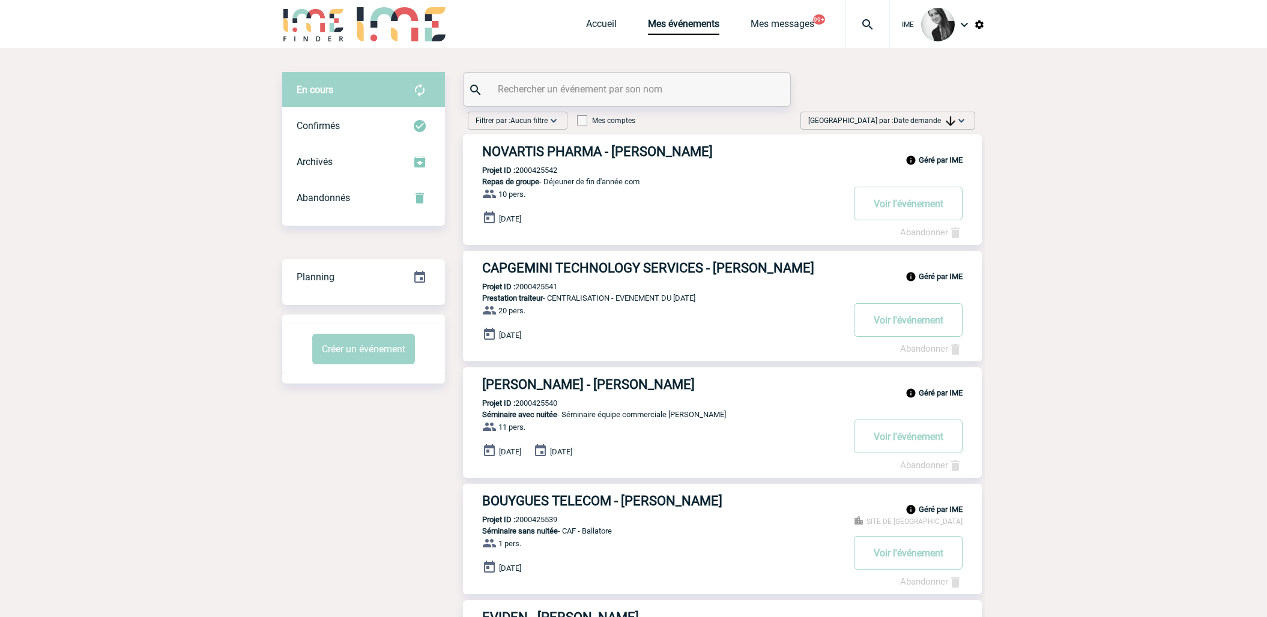
click at [929, 118] on span "Date demande" at bounding box center [925, 121] width 62 height 8
click at [928, 211] on div "Date demande" at bounding box center [924, 211] width 102 height 18
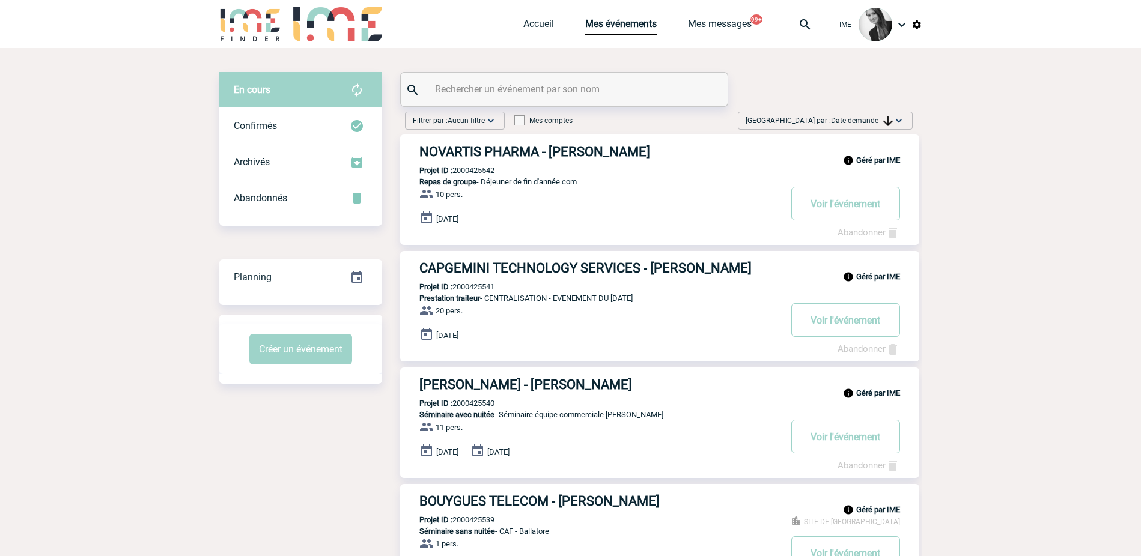
drag, startPoint x: 864, startPoint y: 118, endPoint x: 869, endPoint y: 138, distance: 19.7
click at [866, 123] on span "Date demande" at bounding box center [862, 121] width 62 height 8
click at [846, 204] on div "Date demande" at bounding box center [861, 211] width 102 height 18
drag, startPoint x: 875, startPoint y: 121, endPoint x: 876, endPoint y: 146, distance: 25.2
click at [875, 121] on span "Date demande" at bounding box center [861, 121] width 62 height 8
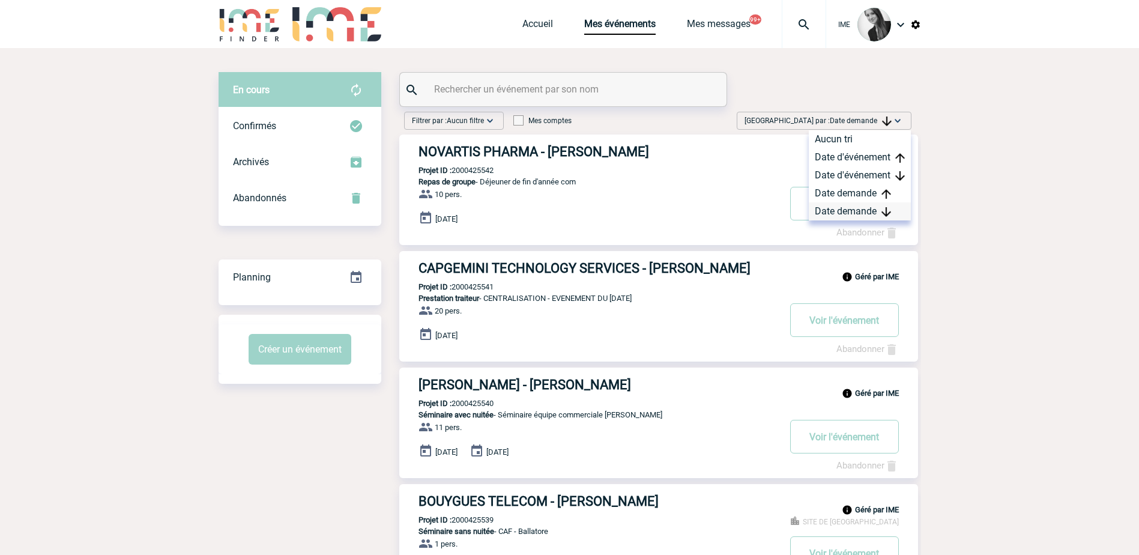
click at [840, 209] on div "Date demande" at bounding box center [860, 211] width 102 height 18
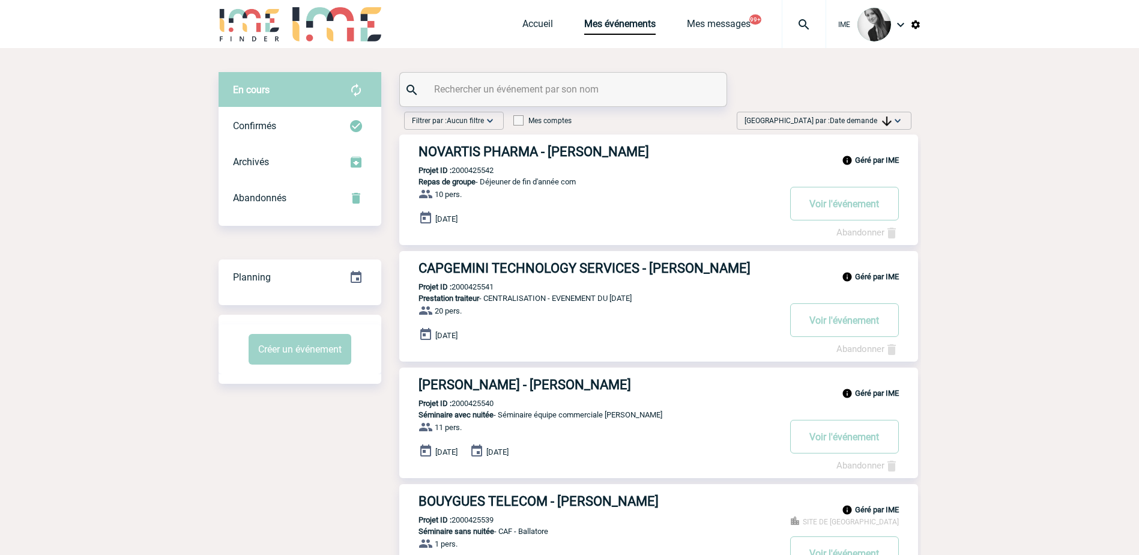
click at [879, 115] on span "Trier par : Date demande" at bounding box center [818, 121] width 147 height 12
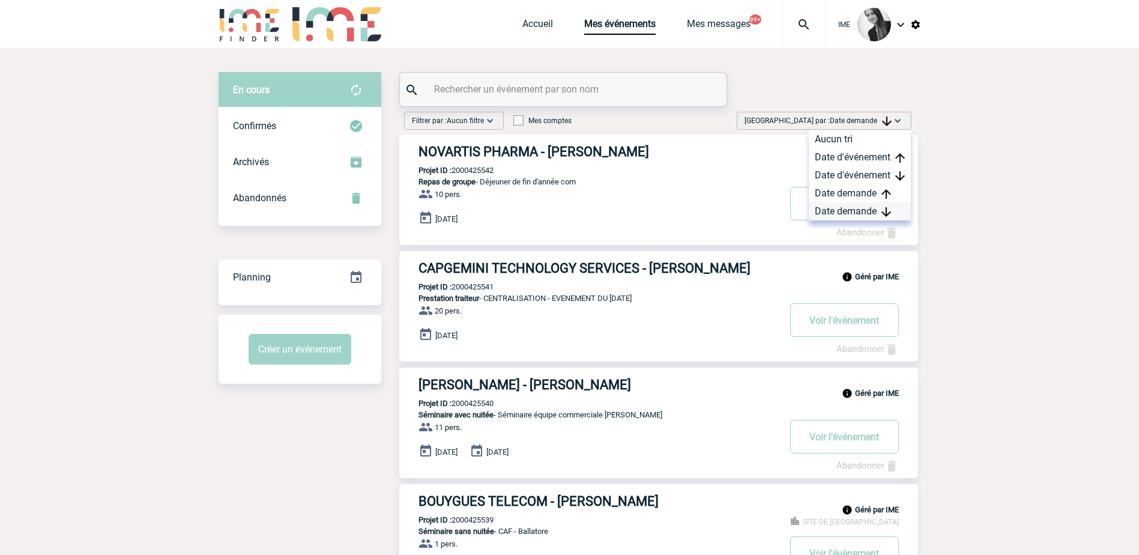
click at [877, 217] on div "Date demande" at bounding box center [860, 211] width 102 height 18
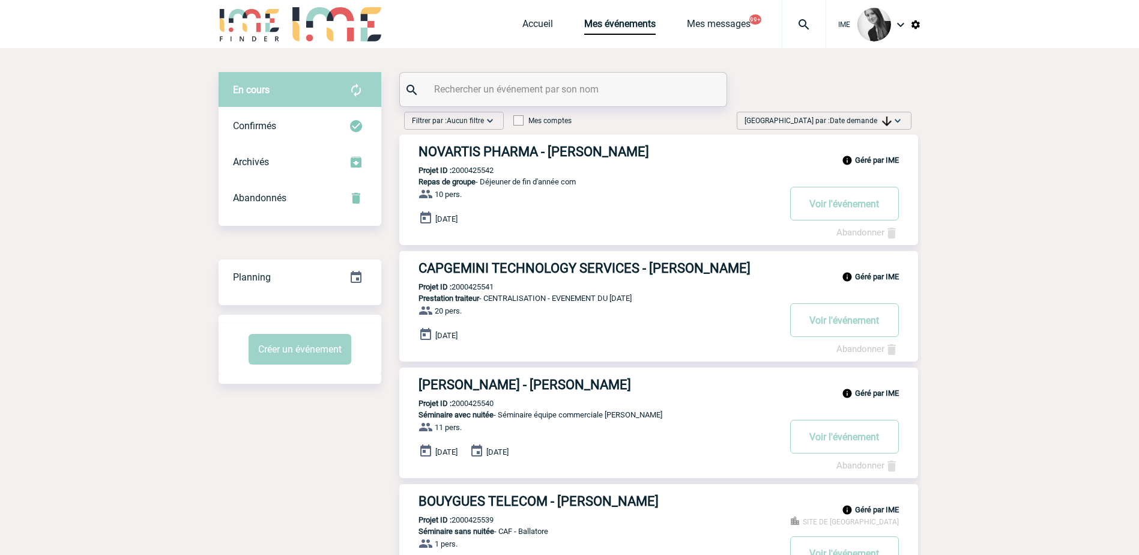
click at [887, 117] on img at bounding box center [887, 122] width 10 height 10
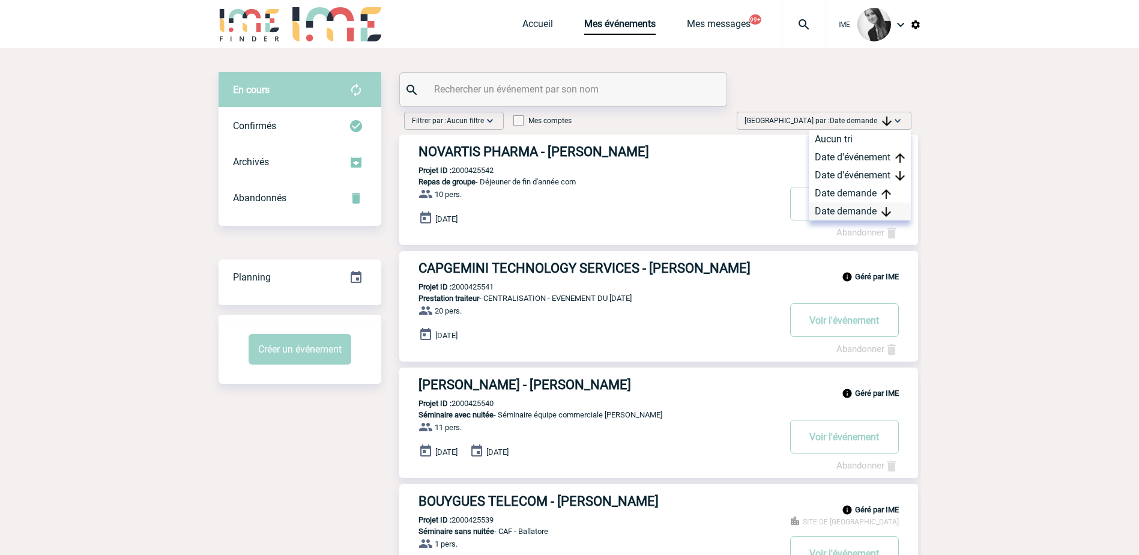
click at [867, 208] on div "Date demande" at bounding box center [860, 211] width 102 height 18
